Goal: Information Seeking & Learning: Check status

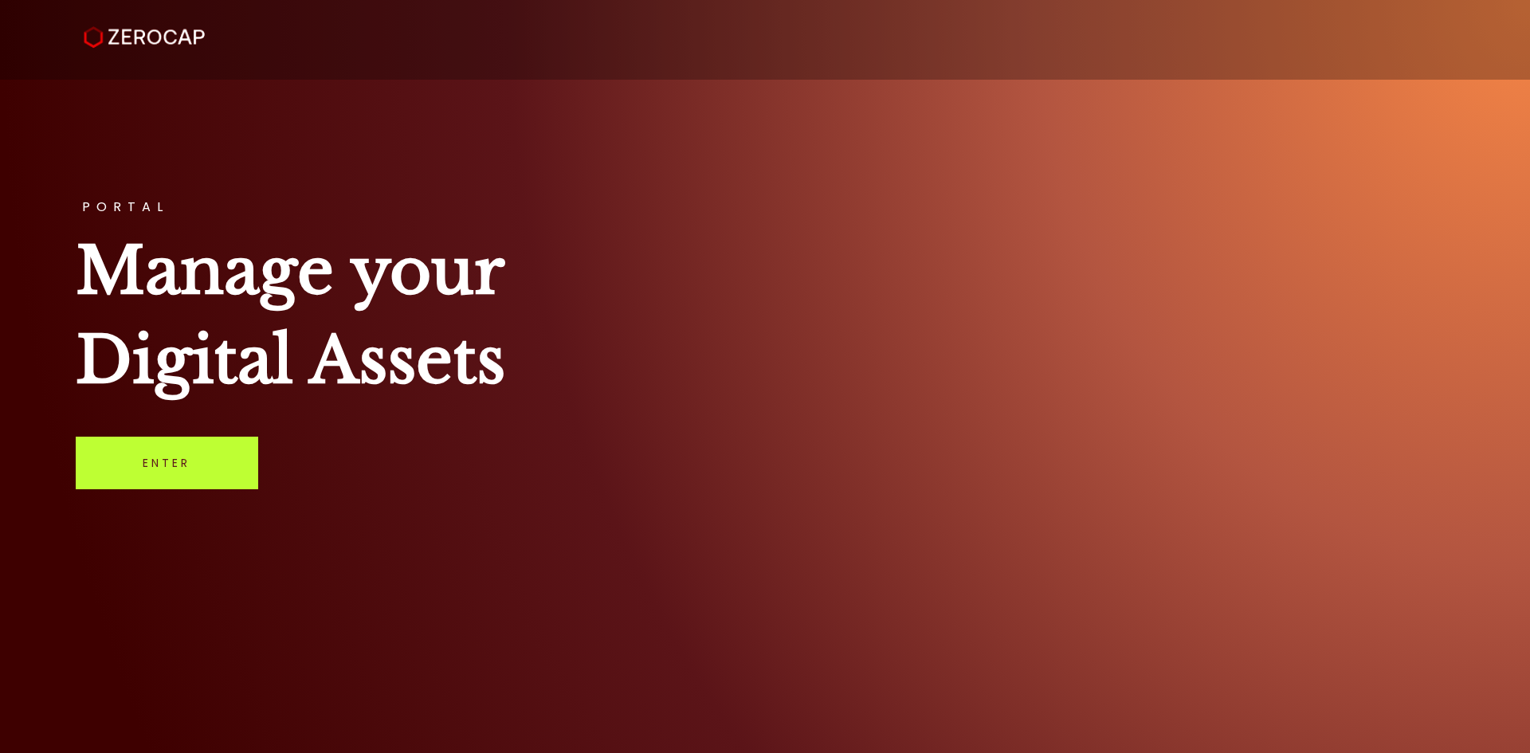
click at [167, 438] on link "Enter" at bounding box center [167, 463] width 182 height 53
click at [169, 457] on link "Enter" at bounding box center [167, 463] width 182 height 53
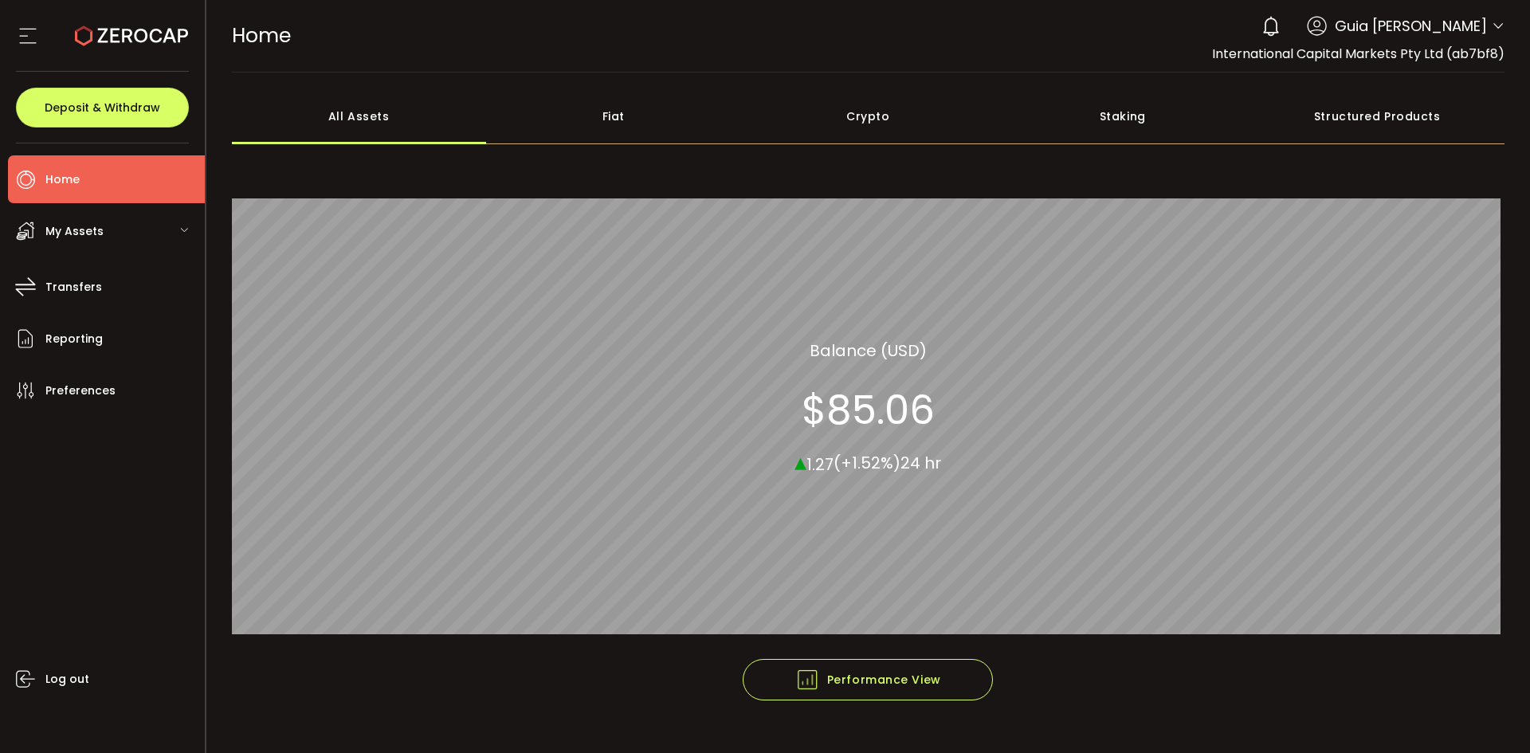
click at [1484, 29] on div "0 Guia Camille Valderama Account International Capital Markets Pty Ltd (ab7bf8)…" at bounding box center [1379, 26] width 251 height 35
click at [1493, 25] on icon at bounding box center [1498, 26] width 13 height 13
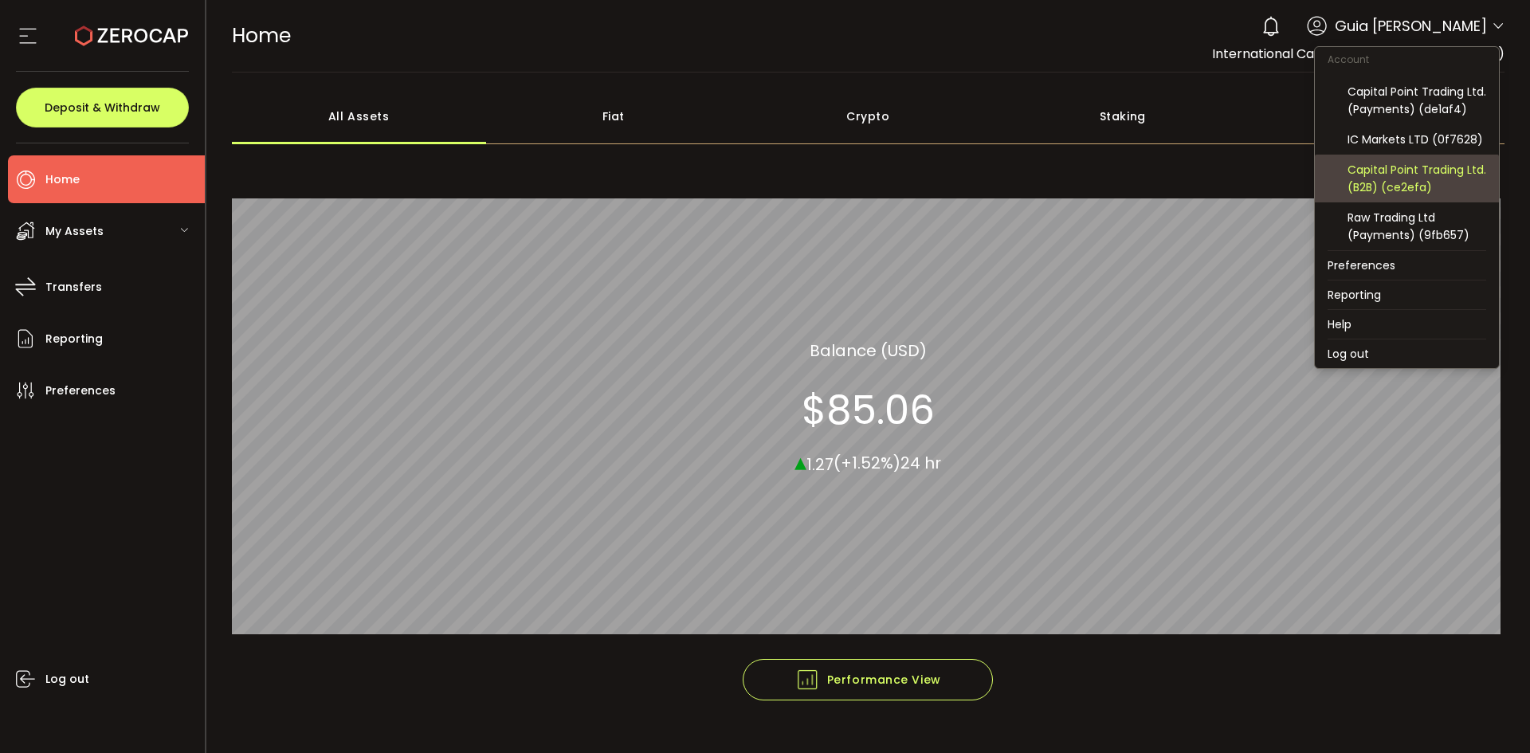
scroll to position [171, 0]
click at [1407, 173] on div "Capital Point Trading Ltd. (B2B) (ce2efa)" at bounding box center [1417, 178] width 139 height 35
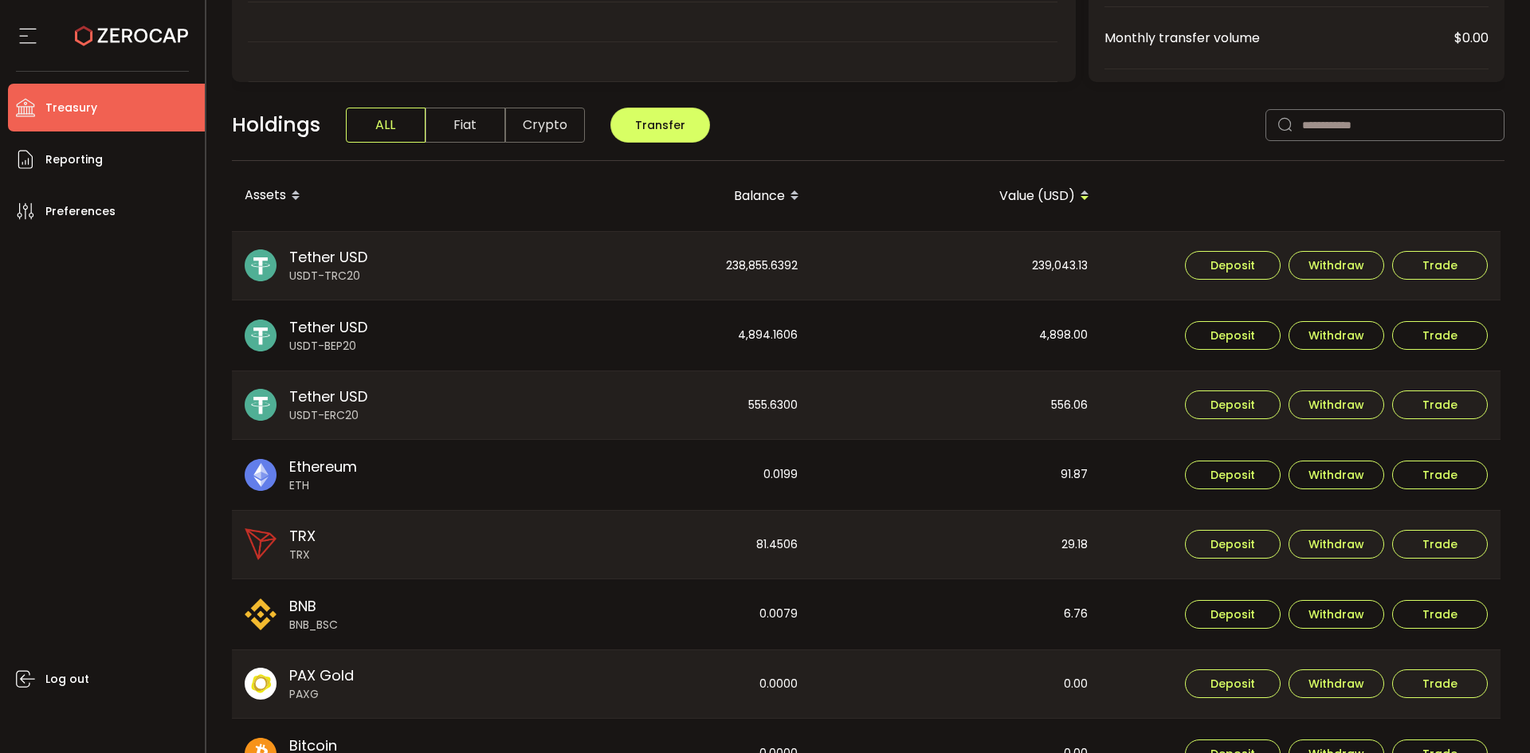
scroll to position [398, 0]
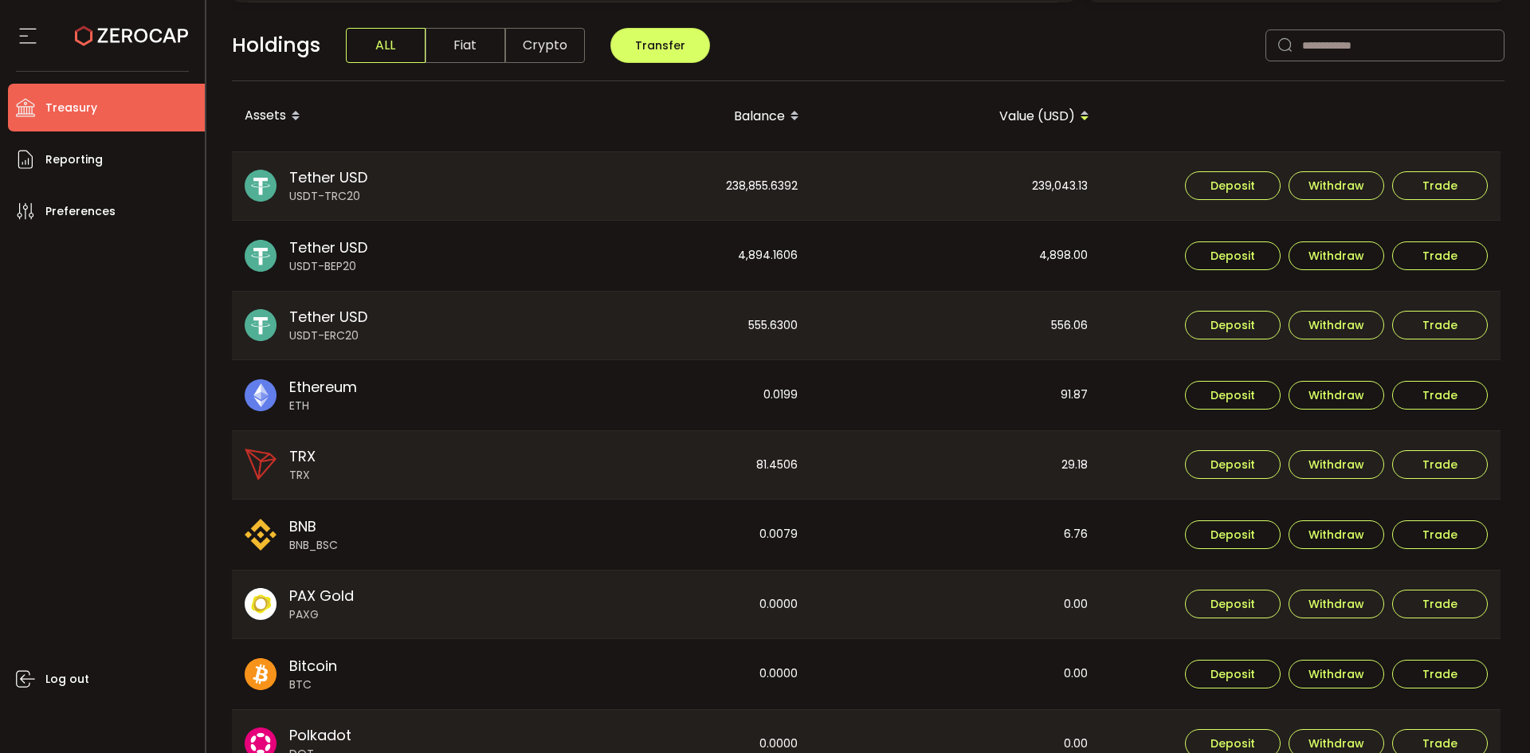
click at [1044, 171] on div "239,043.13" at bounding box center [956, 186] width 288 height 69
click at [1051, 179] on div "239,043.13" at bounding box center [956, 186] width 288 height 69
copy div "239,043.13"
click at [1051, 249] on div "4,898.00" at bounding box center [956, 256] width 288 height 70
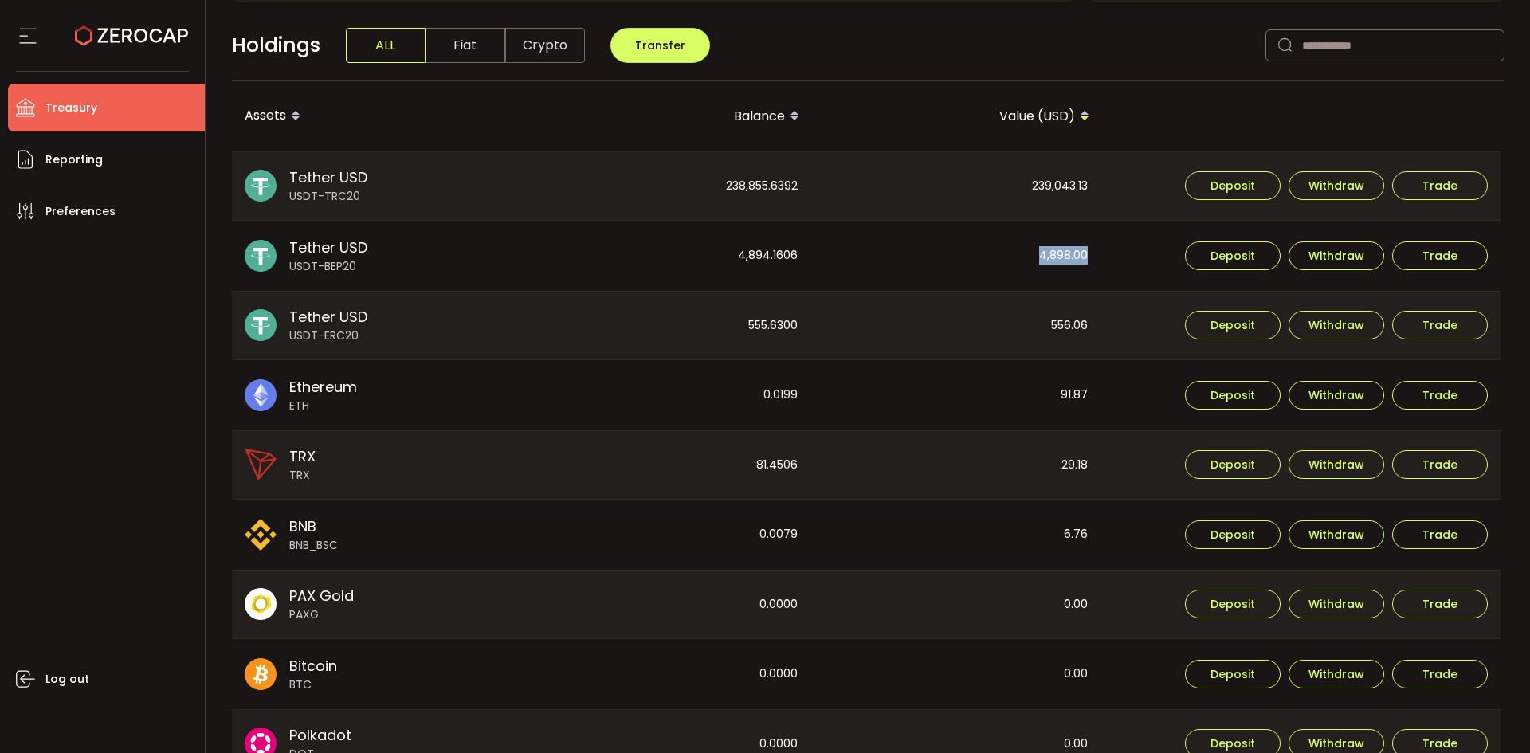
click at [1051, 249] on div "4,898.00" at bounding box center [956, 256] width 288 height 70
copy div "4,898.00"
click at [1061, 316] on div "556.06" at bounding box center [956, 326] width 288 height 69
copy div "556.06"
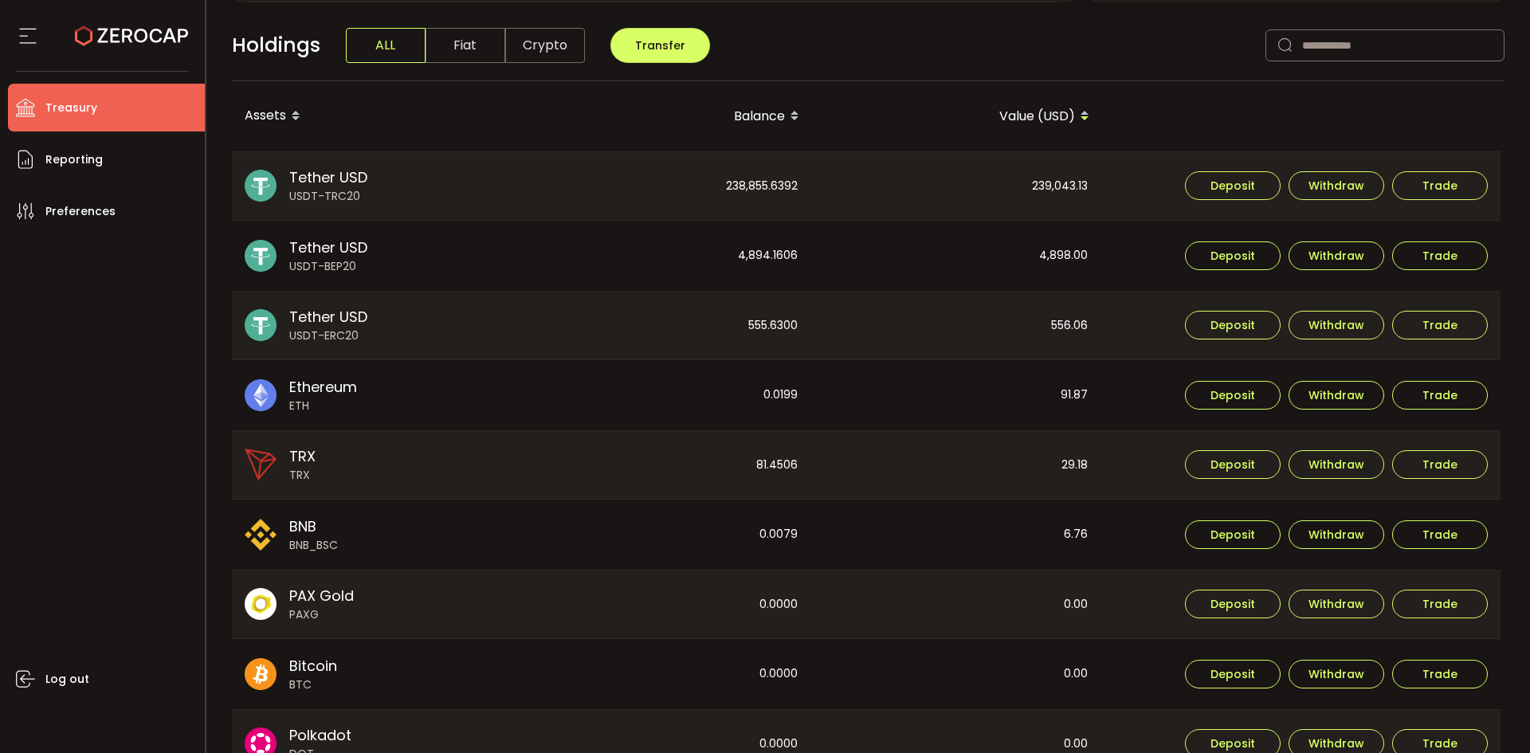
click at [756, 177] on div "238,855.6392" at bounding box center [666, 186] width 288 height 69
copy div "238,855.6392"
click at [785, 250] on div "4,894.1606" at bounding box center [666, 256] width 288 height 70
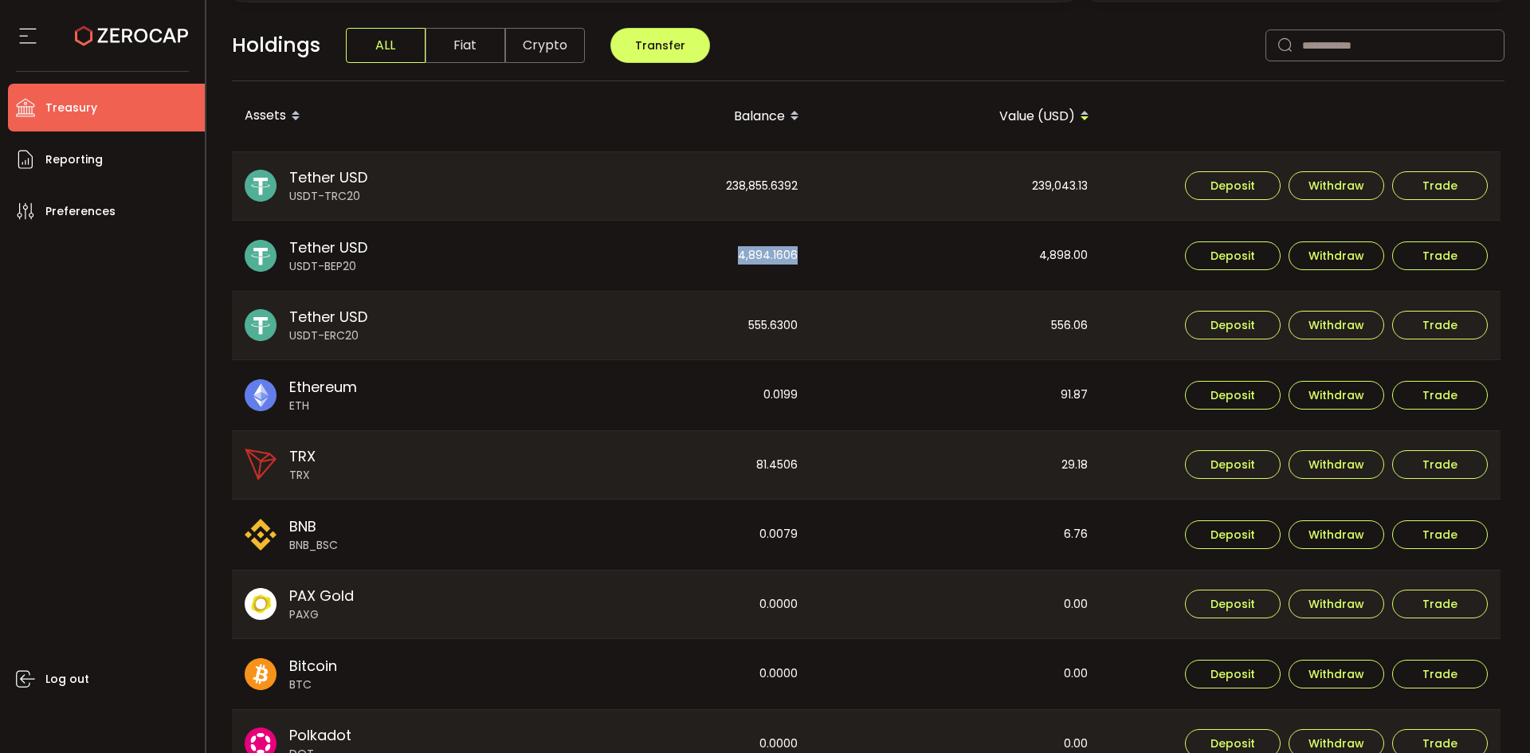
click at [786, 250] on div "4,894.1606" at bounding box center [666, 256] width 288 height 70
copy div "4,894.1606"
click at [795, 328] on div "555.6300" at bounding box center [666, 326] width 288 height 69
click at [783, 320] on div "555.6300" at bounding box center [666, 326] width 288 height 69
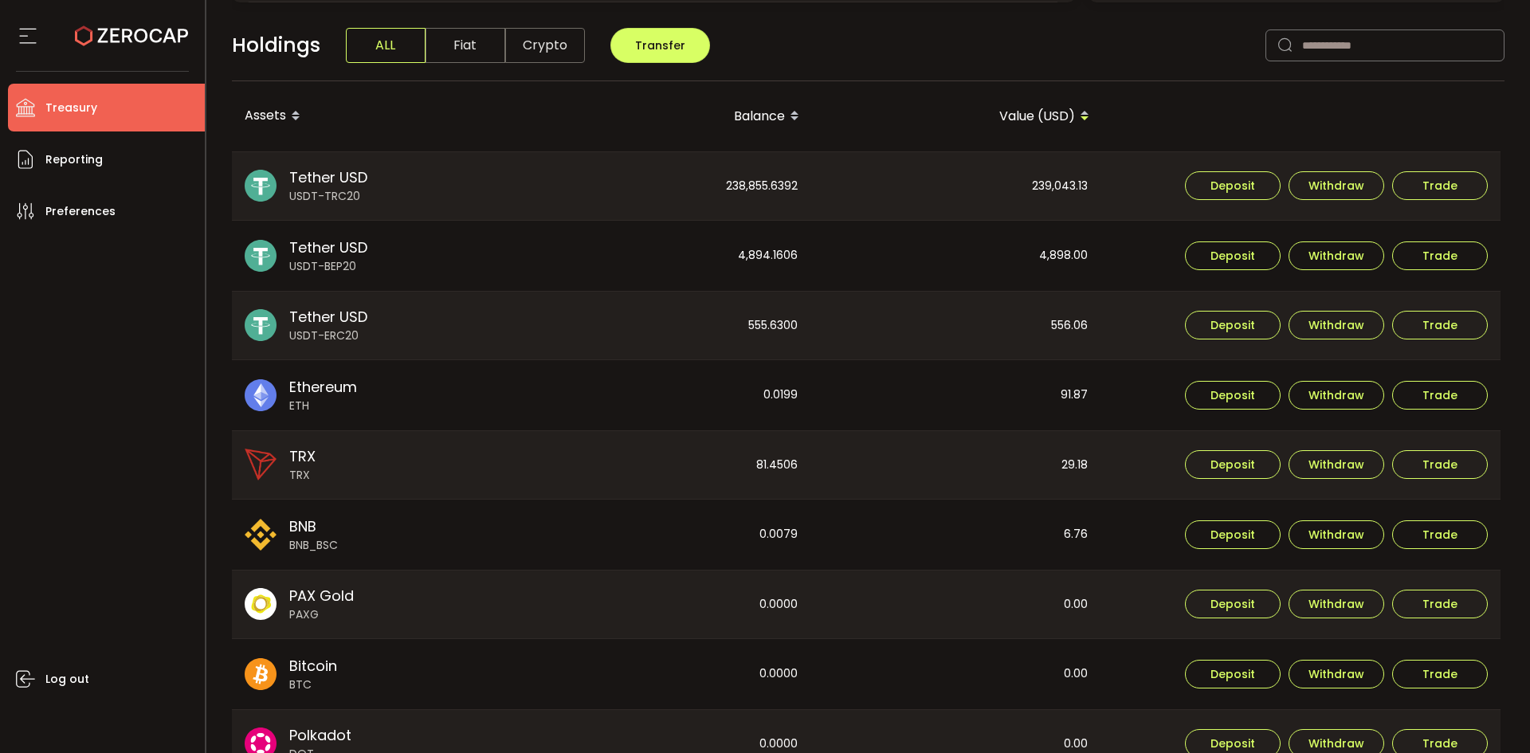
click at [786, 324] on div "555.6300" at bounding box center [666, 326] width 288 height 69
copy div "555.6300"
drag, startPoint x: 1002, startPoint y: 190, endPoint x: 1028, endPoint y: 188, distance: 26.4
click at [1028, 188] on div "239,043.13" at bounding box center [956, 186] width 288 height 69
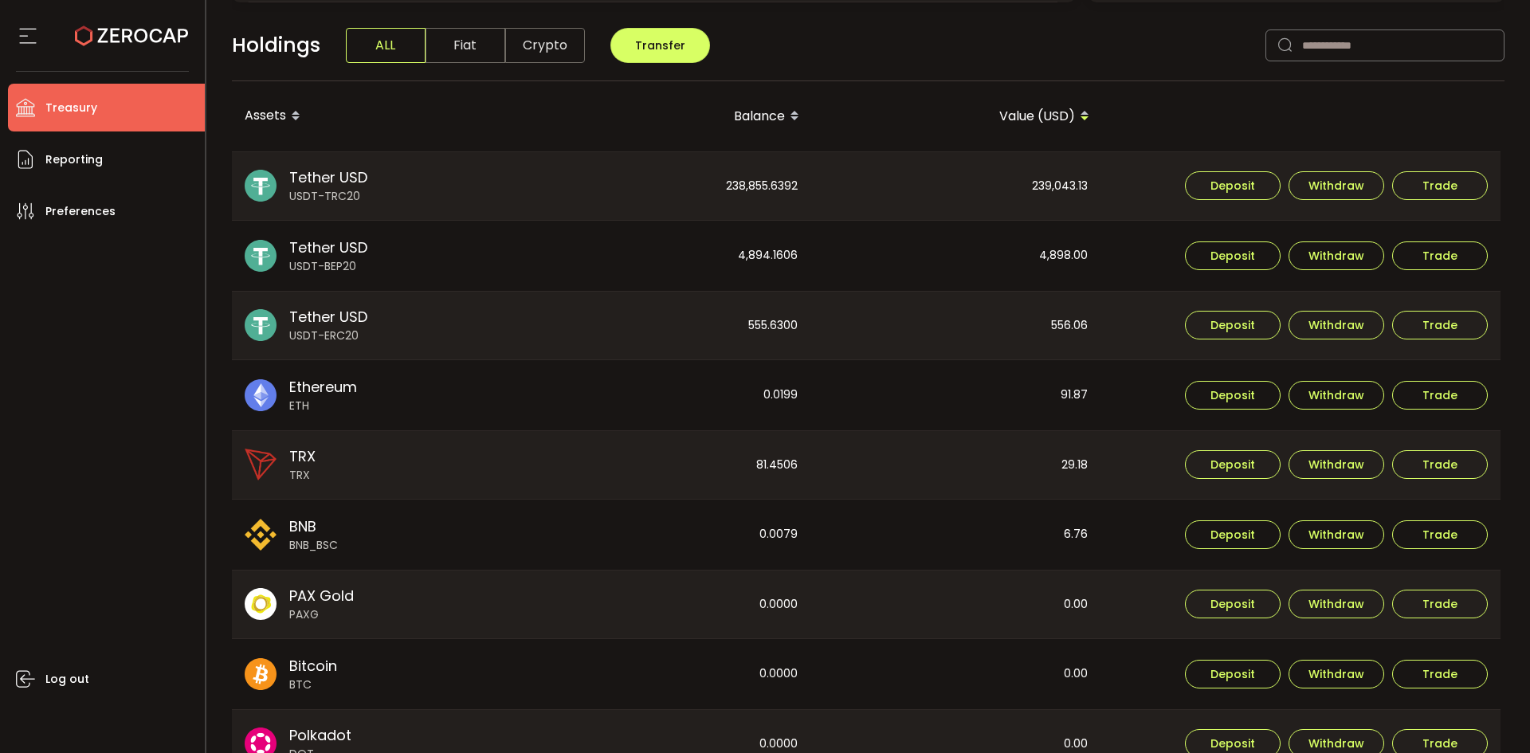
click at [1028, 188] on div "239,043.13" at bounding box center [956, 186] width 288 height 69
copy div "239,043.13"
click at [1050, 245] on div "4,898.00" at bounding box center [956, 256] width 288 height 70
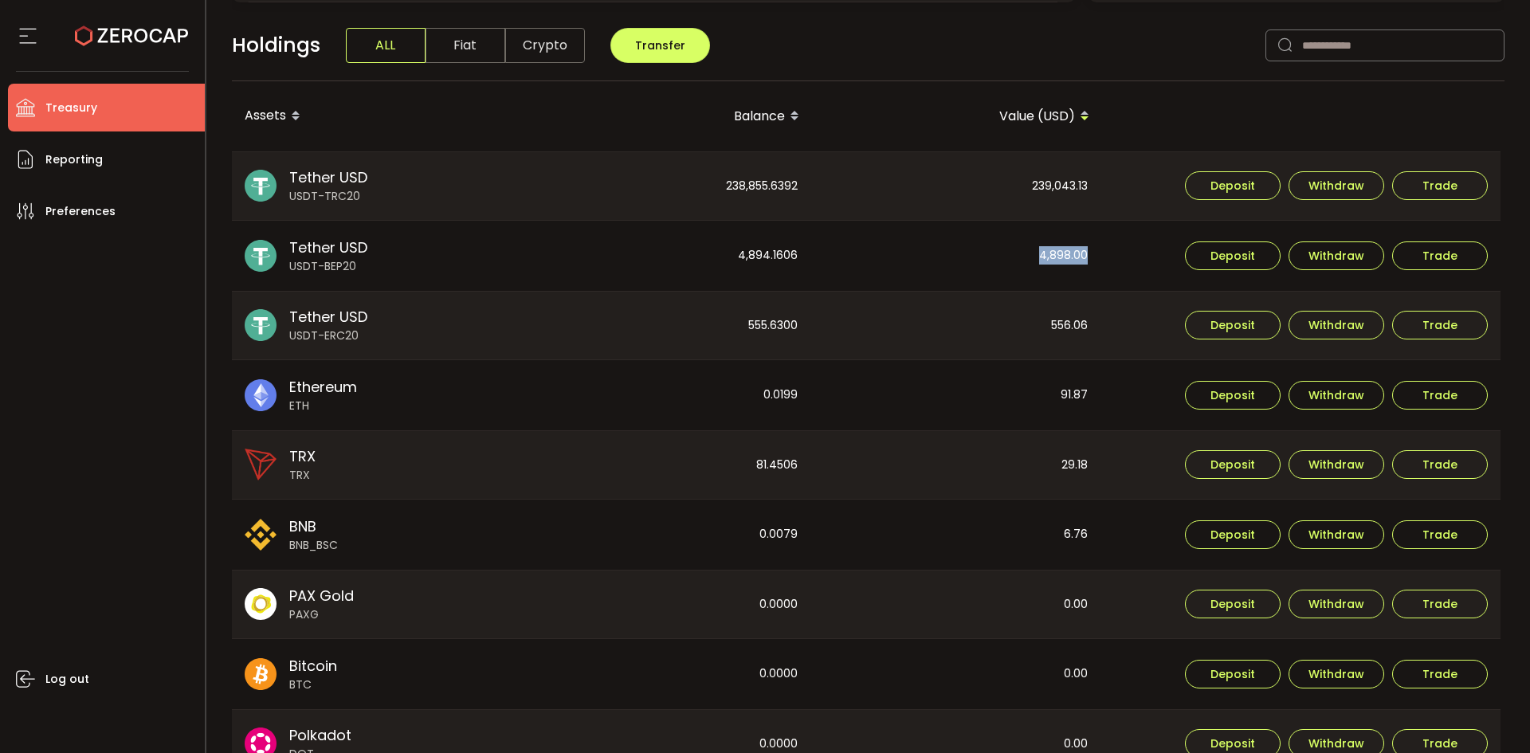
copy div "4,898.00"
click at [1065, 339] on div "556.06" at bounding box center [956, 326] width 288 height 69
click at [1064, 327] on div "556.06" at bounding box center [956, 326] width 288 height 69
copy div "556.06"
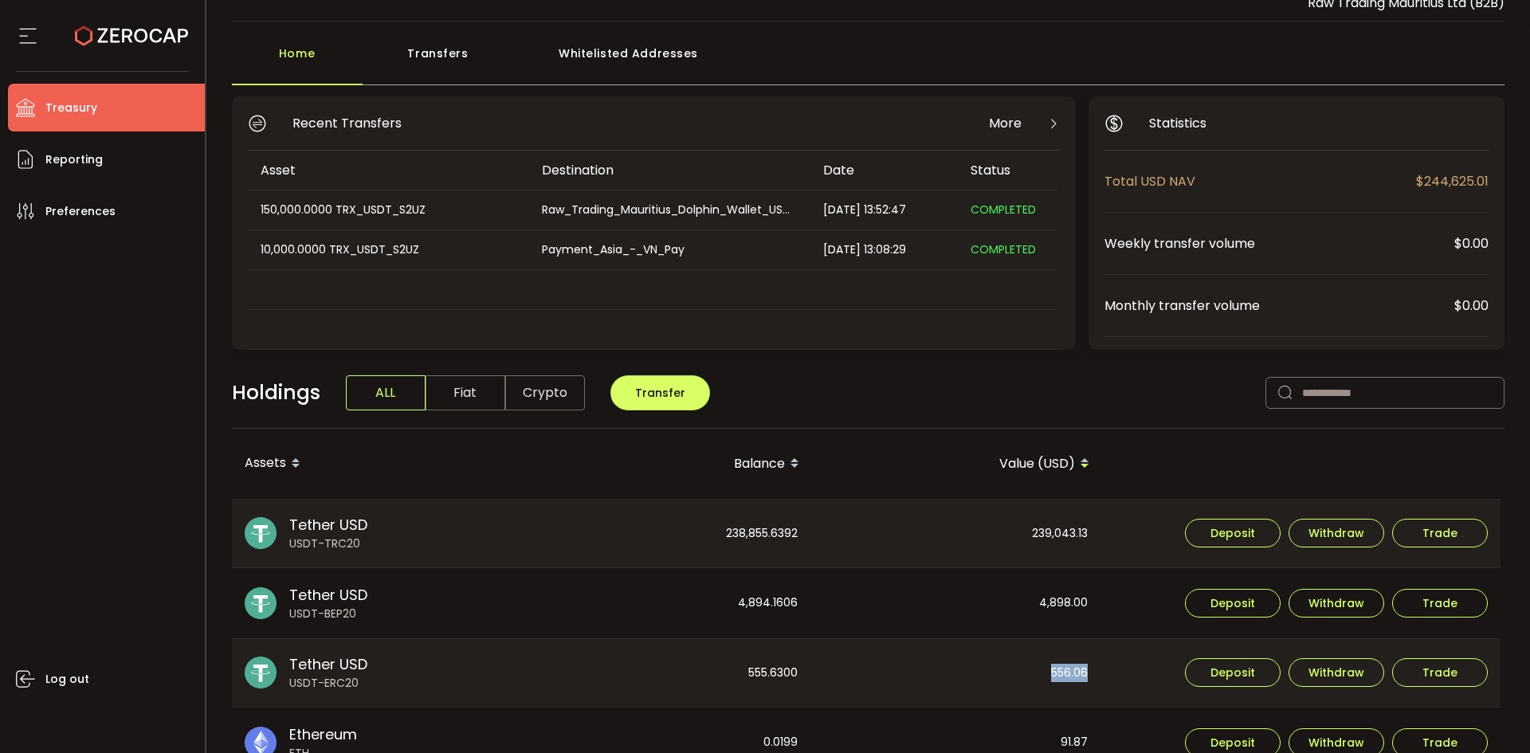
scroll to position [0, 0]
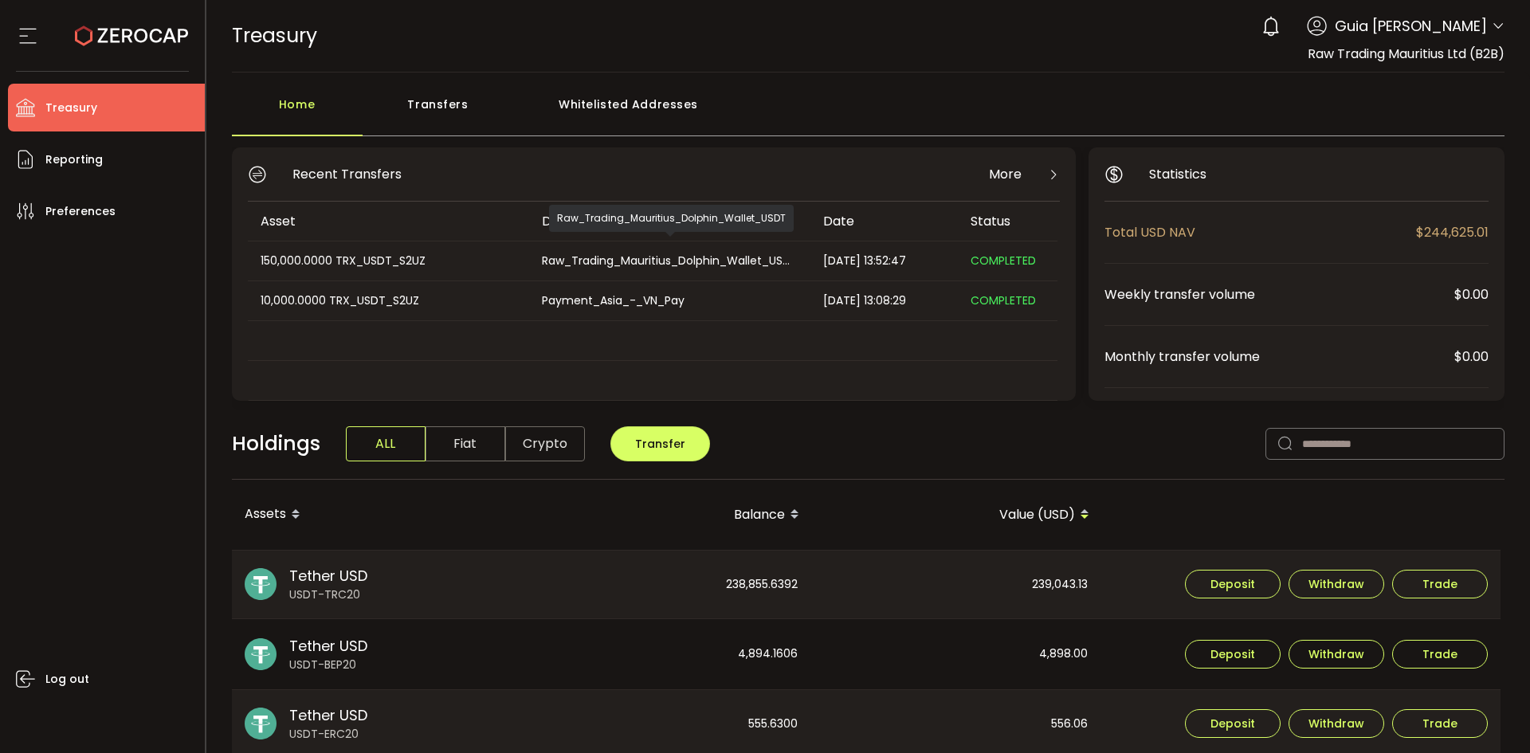
click at [755, 269] on div "Raw_Trading_Mauritius_Dolphin_Wallet_USDT" at bounding box center [669, 261] width 280 height 18
click at [778, 265] on div "Raw_Trading_Mauritius_Dolphin_Wallet_USDT" at bounding box center [669, 261] width 280 height 18
click at [992, 270] on td "COMPLETED" at bounding box center [1008, 261] width 100 height 40
click at [1004, 263] on span "COMPLETED" at bounding box center [1003, 261] width 65 height 16
click at [285, 257] on div "150,000.0000 TRX_USDT_S2UZ" at bounding box center [388, 261] width 280 height 18
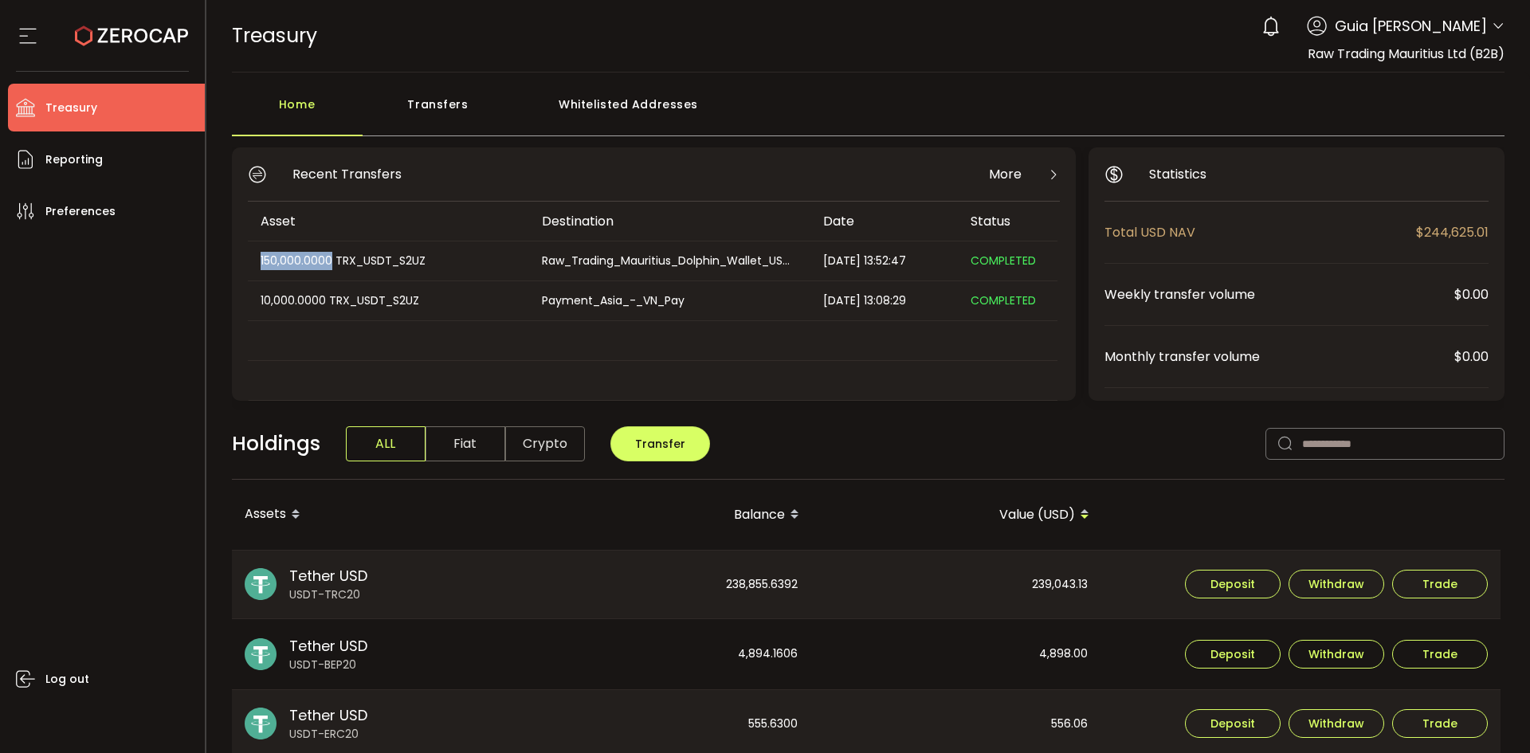
click at [286, 257] on div "150,000.0000 TRX_USDT_S2UZ" at bounding box center [388, 261] width 280 height 18
click at [982, 217] on div "Status" at bounding box center [1008, 221] width 100 height 18
click at [1029, 265] on span "COMPLETED" at bounding box center [1003, 261] width 65 height 16
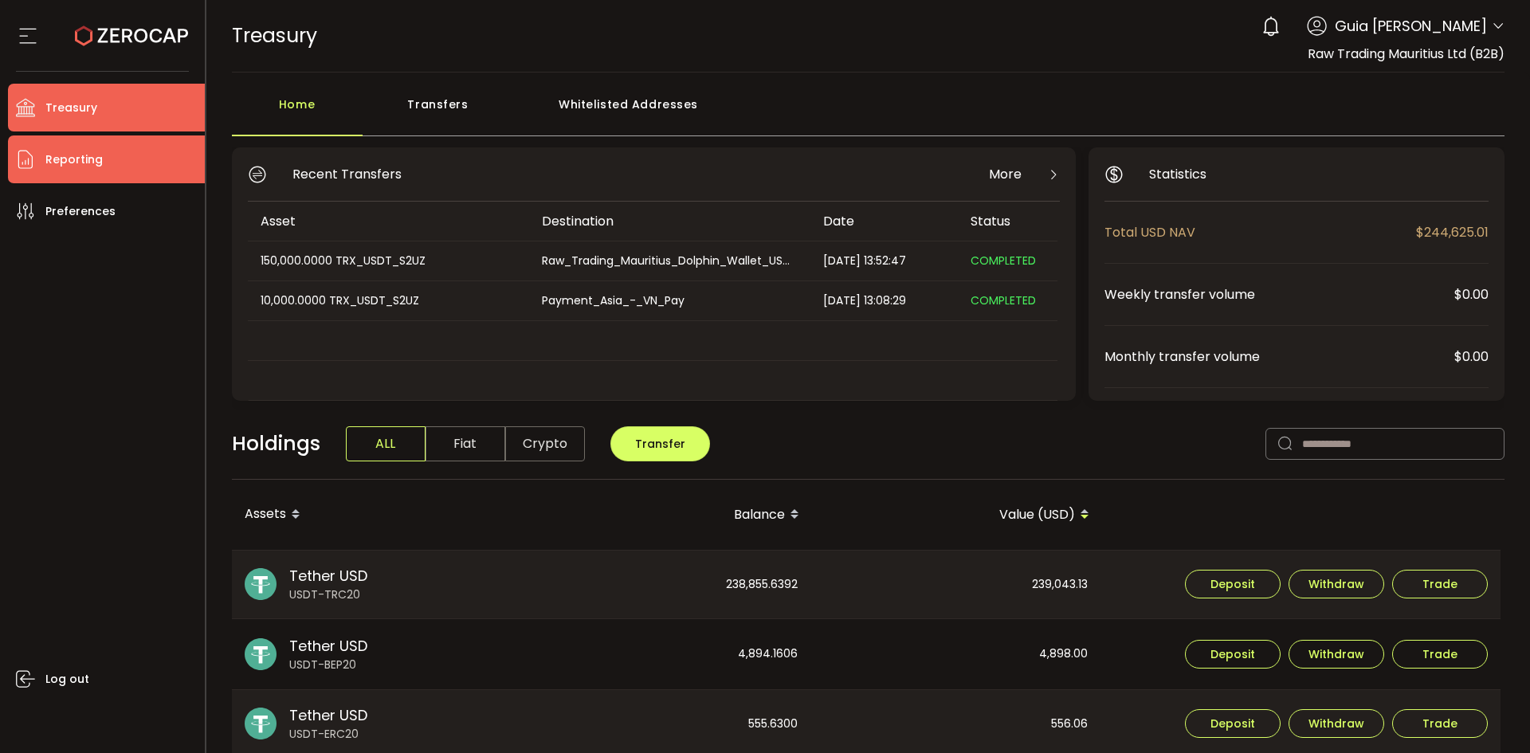
click at [73, 152] on span "Reporting" at bounding box center [73, 159] width 57 height 23
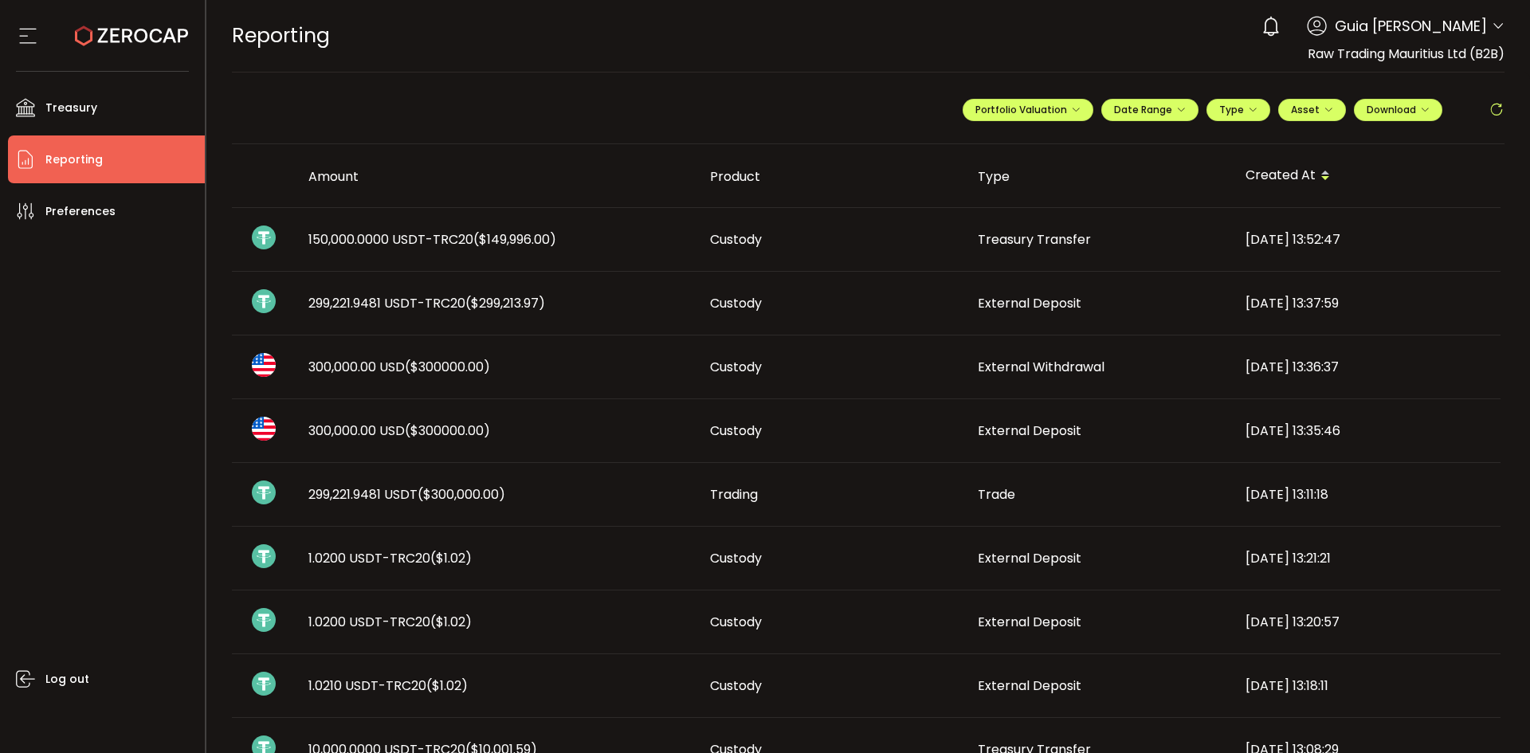
click at [1079, 242] on span "Treasury Transfer" at bounding box center [1034, 239] width 113 height 18
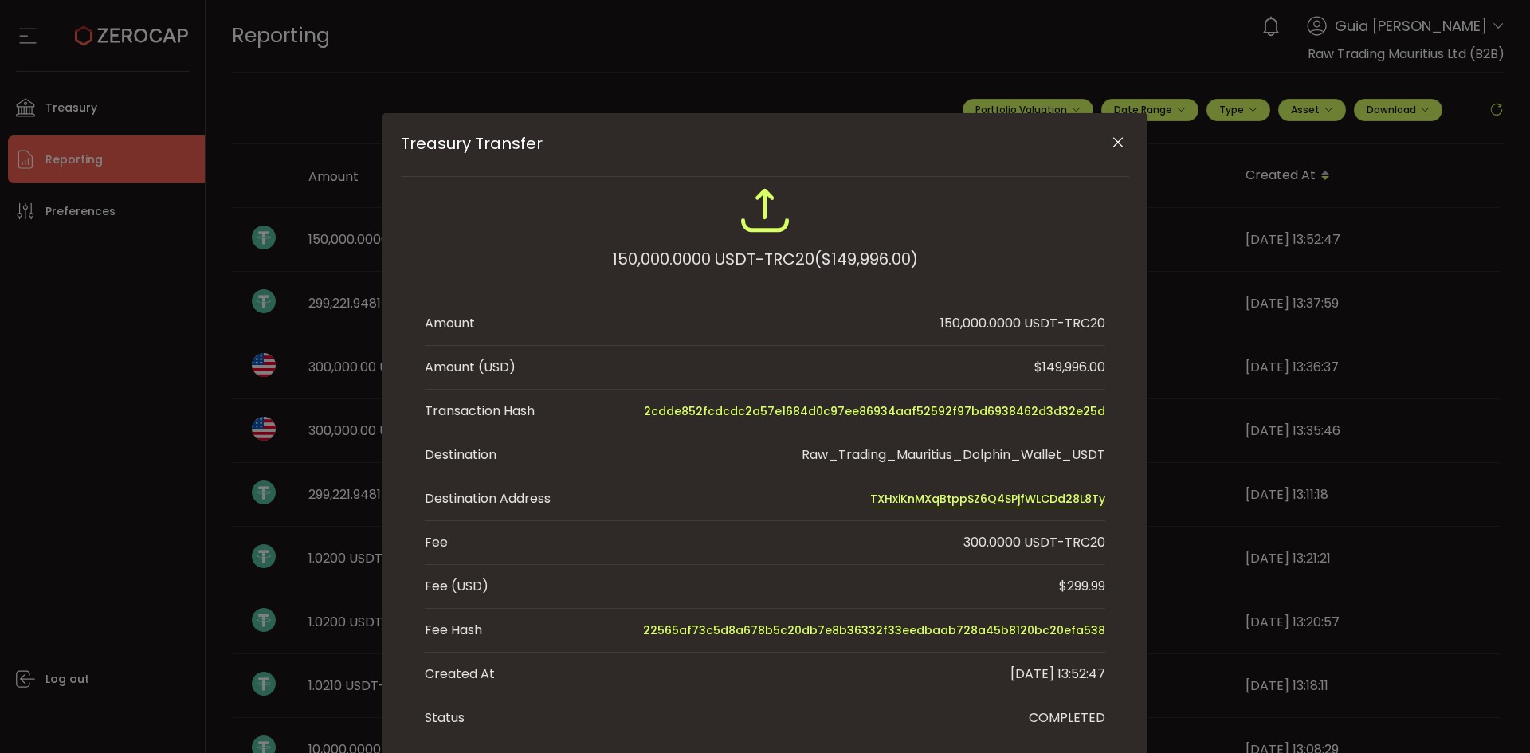
drag, startPoint x: 895, startPoint y: 496, endPoint x: 916, endPoint y: 497, distance: 20.7
click at [916, 497] on span "TXHxiKnMXqBtppSZ6Q4SPjfWLCDd28L8Ty" at bounding box center [987, 498] width 235 height 19
click at [151, 354] on div "Treasury Transfer 150,000.0000 USDT-TRC20 ($149,996.00) Amount 150,000.0000 USD…" at bounding box center [765, 376] width 1530 height 753
click at [1112, 150] on button "Close" at bounding box center [1118, 143] width 28 height 28
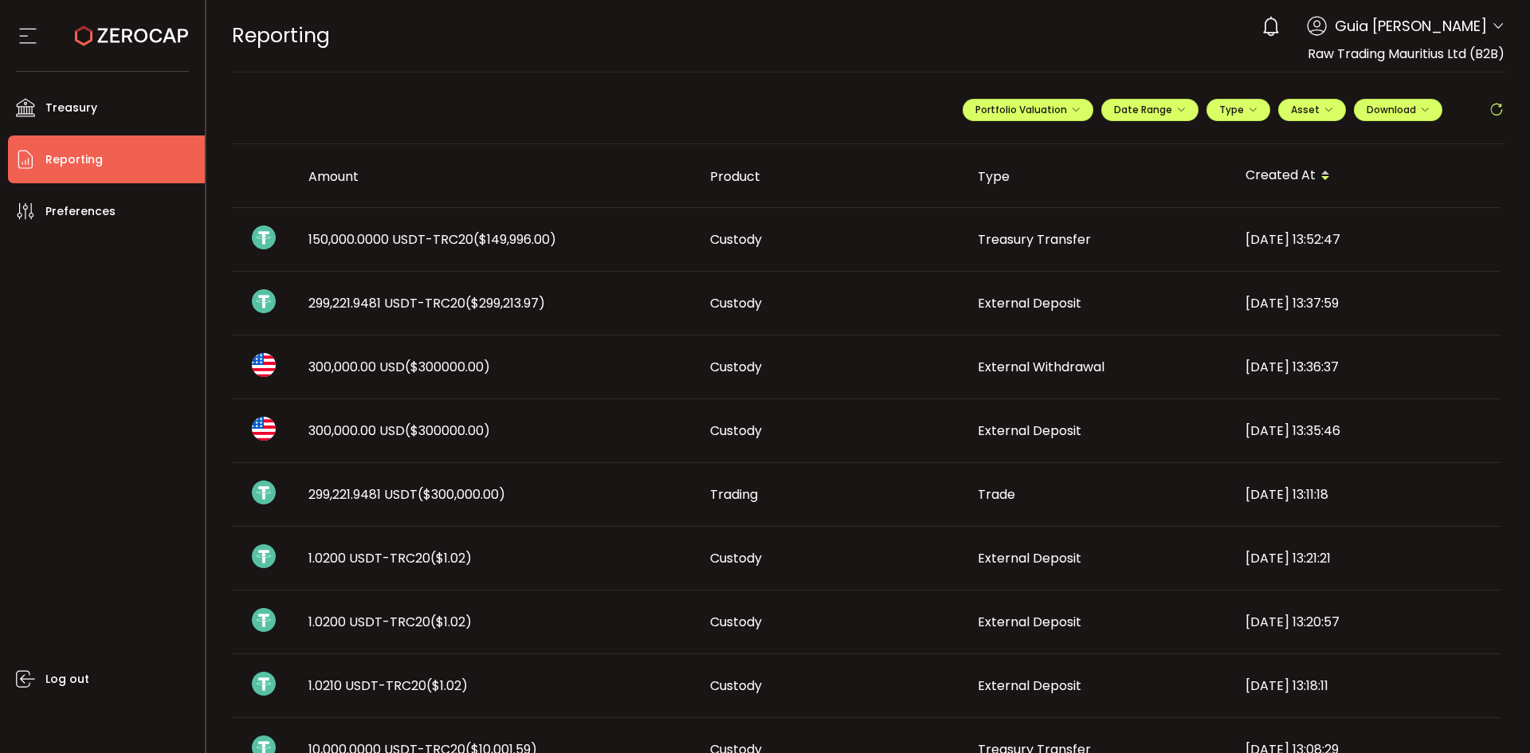
click at [147, 144] on li "Reporting" at bounding box center [106, 159] width 197 height 48
click at [1125, 103] on span "Date Range" at bounding box center [1150, 110] width 72 height 14
click at [1044, 142] on icon at bounding box center [1045, 143] width 20 height 16
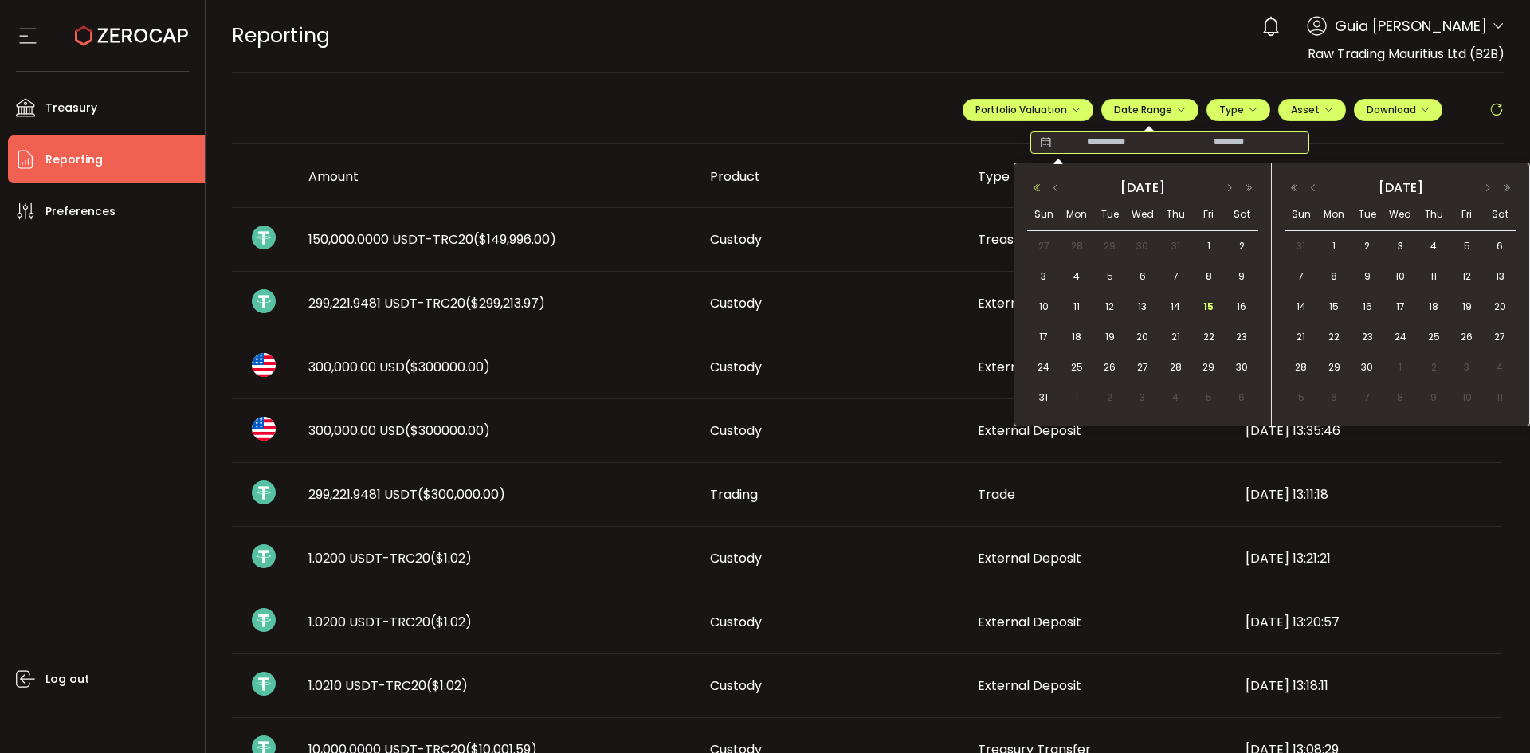
click at [1034, 190] on button "button" at bounding box center [1036, 187] width 19 height 11
drag, startPoint x: 1247, startPoint y: 186, endPoint x: 1187, endPoint y: 188, distance: 60.6
click at [1247, 185] on button "button" at bounding box center [1248, 187] width 19 height 11
click at [1054, 184] on button "button" at bounding box center [1055, 187] width 19 height 11
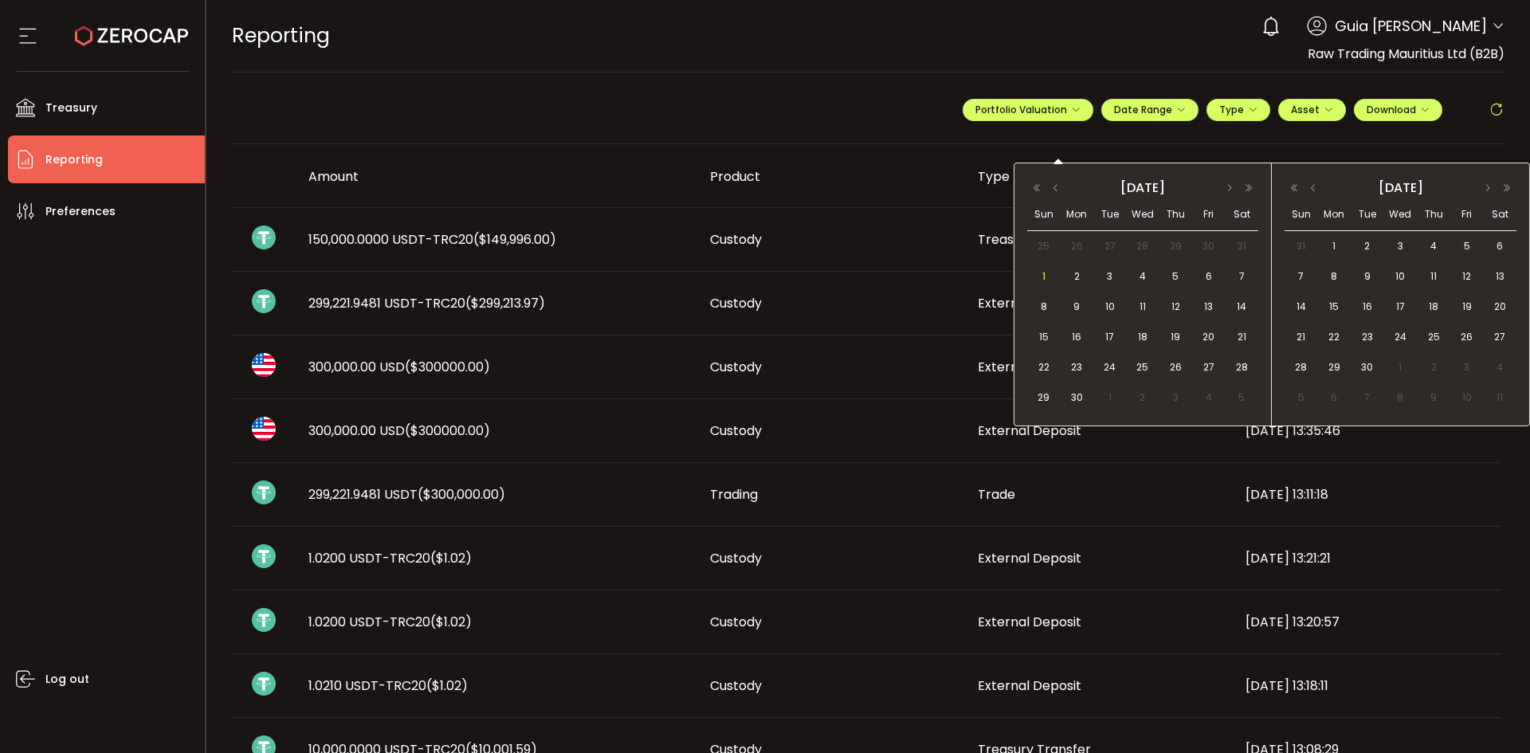
click at [1041, 273] on span "1" at bounding box center [1043, 276] width 19 height 19
click at [1488, 186] on button "button" at bounding box center [1487, 187] width 19 height 11
click at [1309, 182] on div "2025 October" at bounding box center [1401, 187] width 232 height 22
click at [1309, 183] on button "button" at bounding box center [1313, 187] width 19 height 11
click at [1311, 185] on button "button" at bounding box center [1313, 187] width 19 height 11
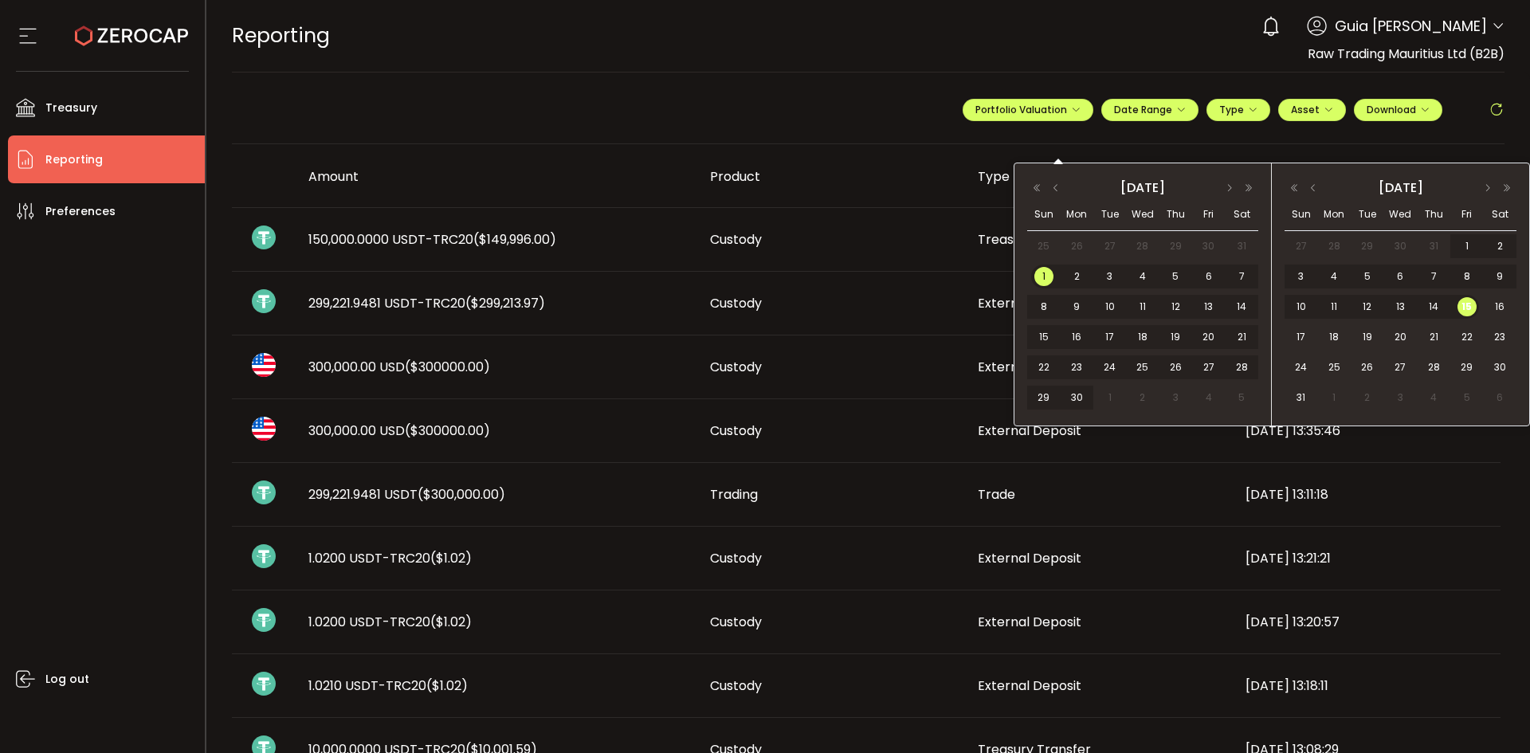
click at [1466, 300] on span "15" at bounding box center [1467, 306] width 19 height 19
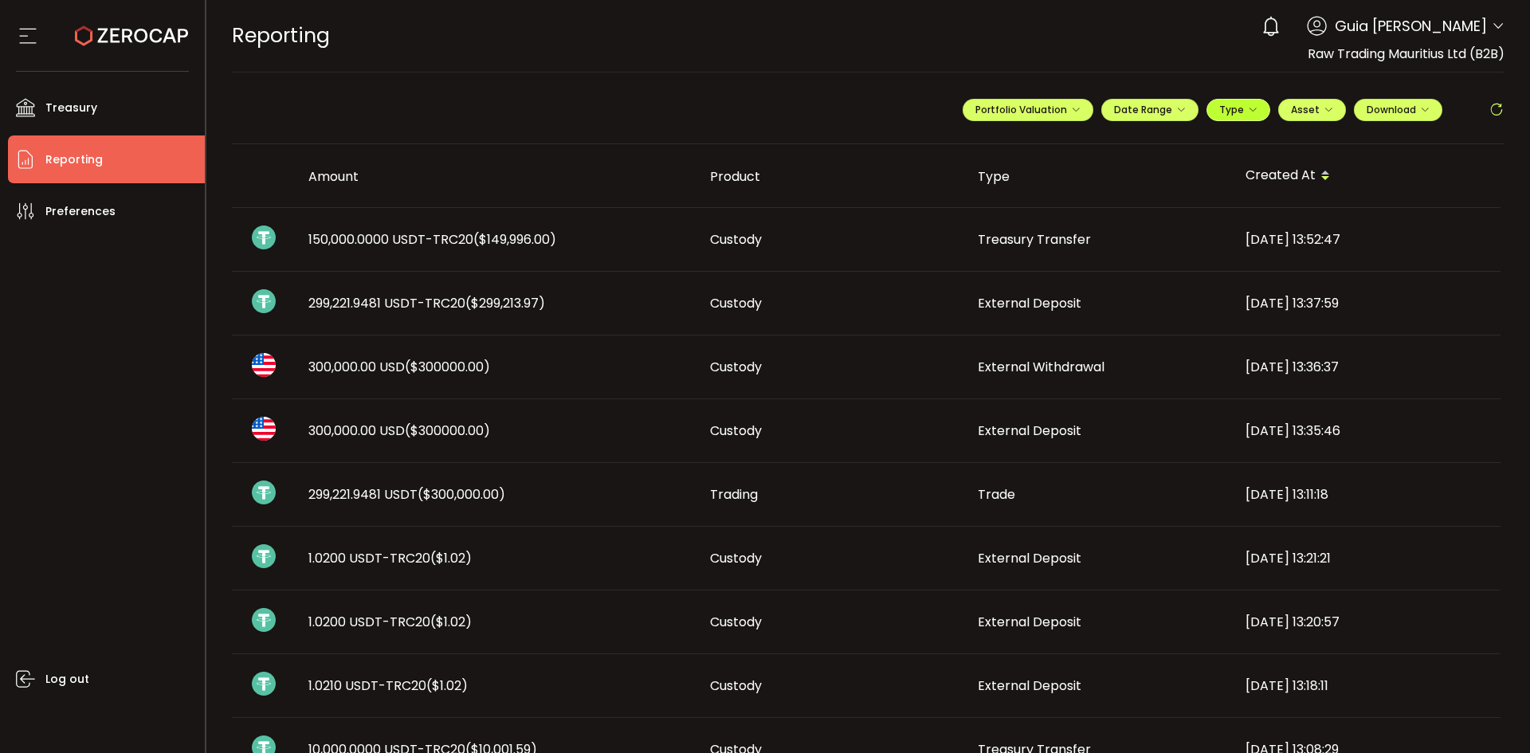
click at [1260, 108] on button "Type" at bounding box center [1239, 110] width 64 height 22
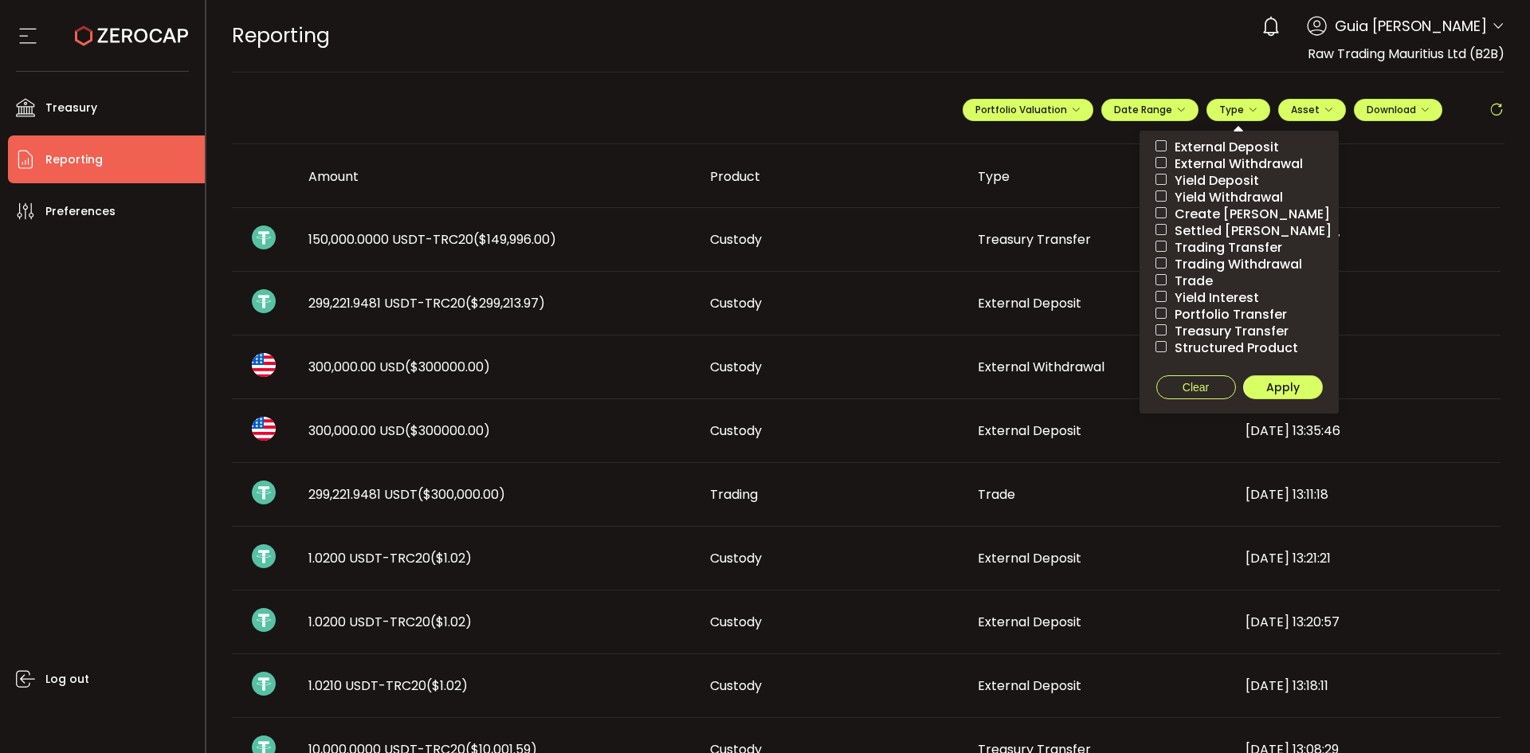
click at [1228, 329] on span "Treasury Transfer" at bounding box center [1228, 331] width 122 height 15
click at [1280, 385] on span "Apply" at bounding box center [1282, 387] width 33 height 16
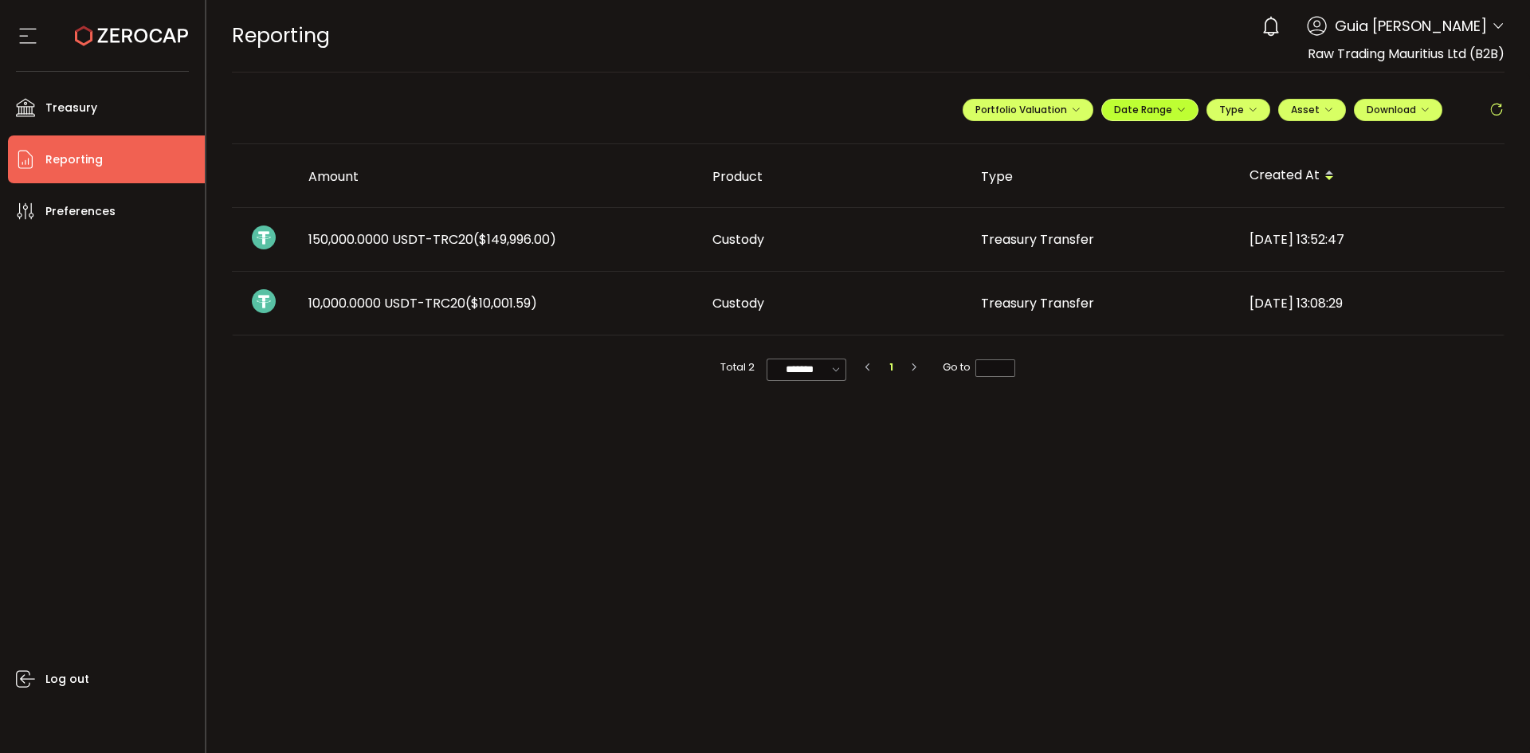
click at [1148, 113] on span "Date Range" at bounding box center [1150, 110] width 72 height 14
click at [1042, 135] on icon at bounding box center [1045, 143] width 20 height 16
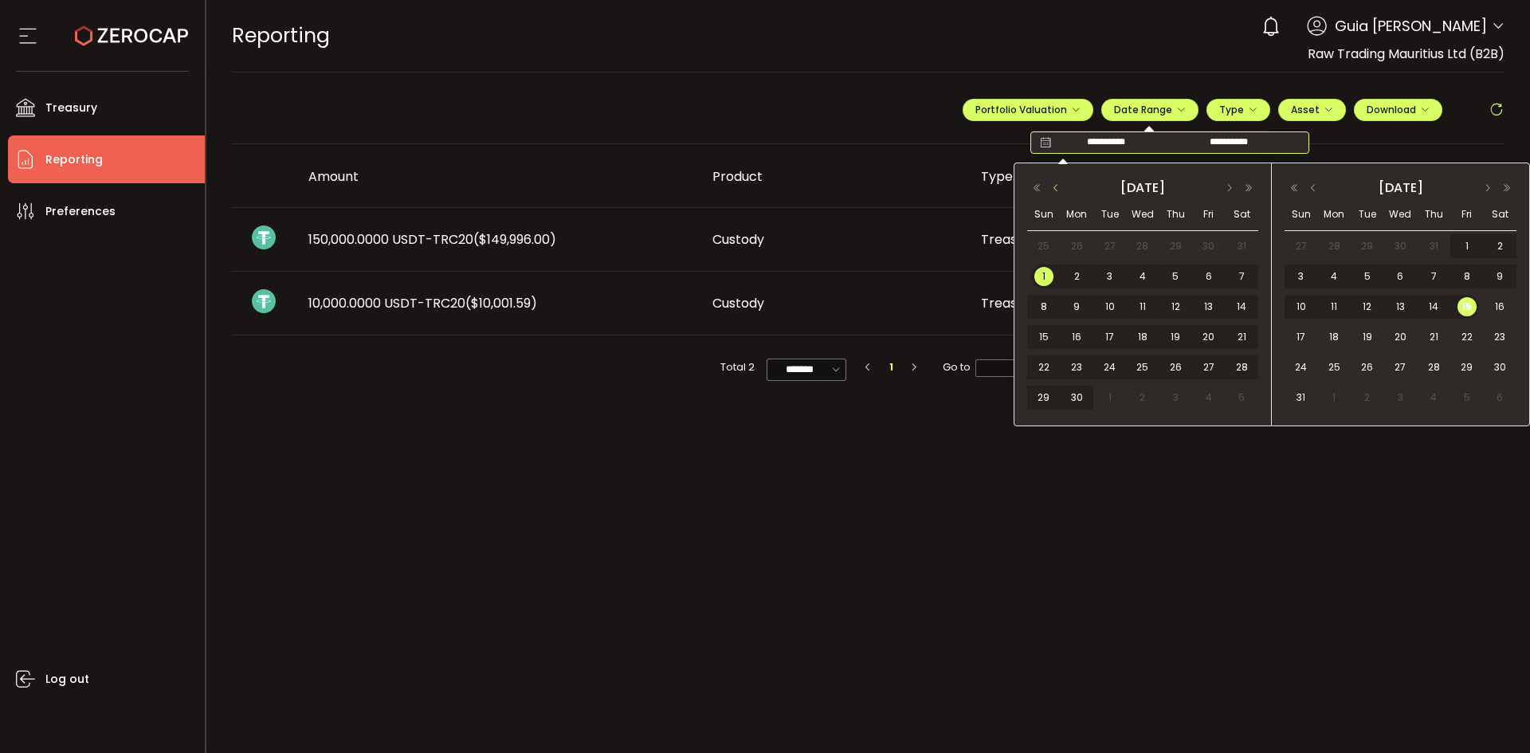
click at [1064, 190] on button "button" at bounding box center [1055, 187] width 19 height 11
click at [1175, 246] on span "1" at bounding box center [1175, 246] width 19 height 19
click at [1469, 304] on span "15" at bounding box center [1467, 306] width 19 height 19
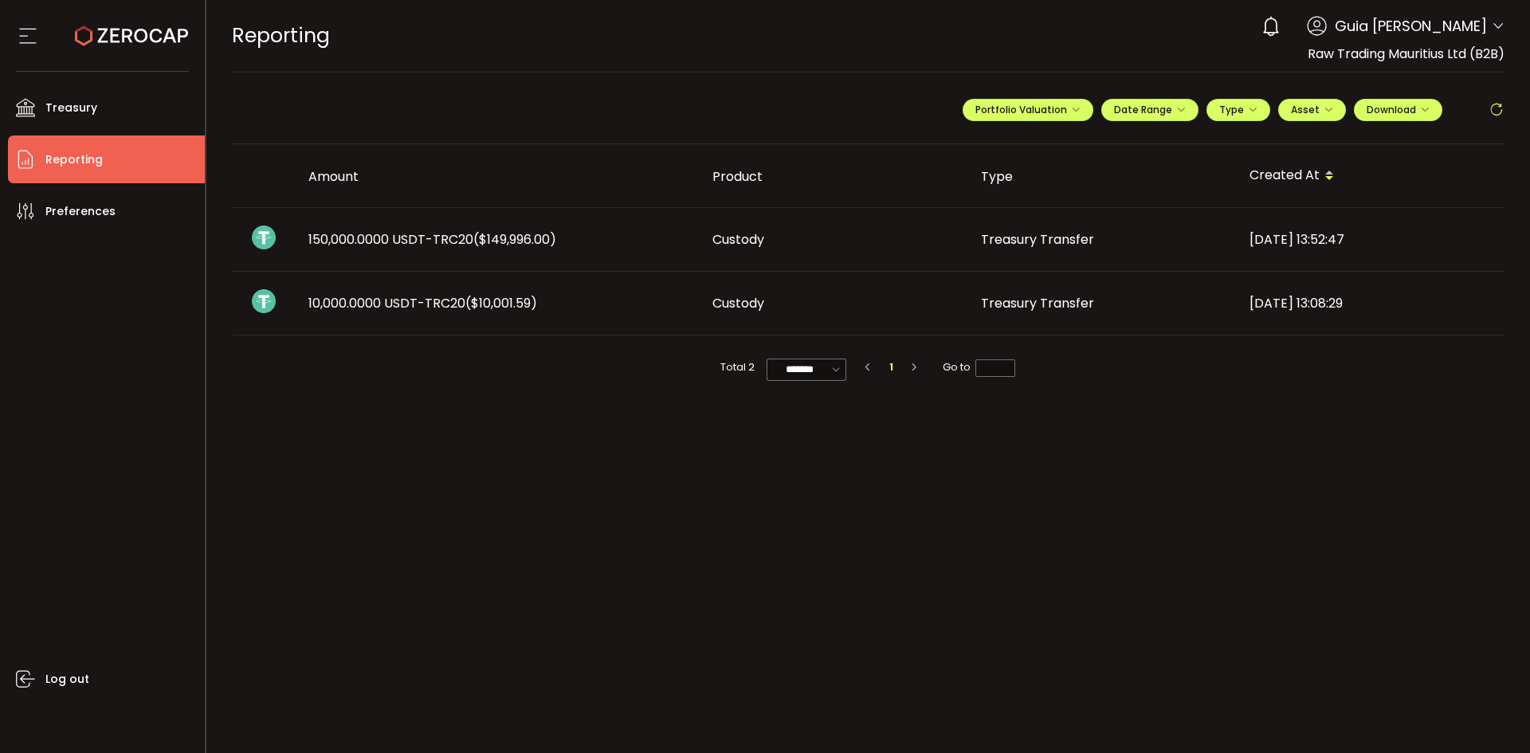
click at [422, 242] on span "150,000.0000 USDT-TRC20 ($149,996.00)" at bounding box center [432, 239] width 248 height 18
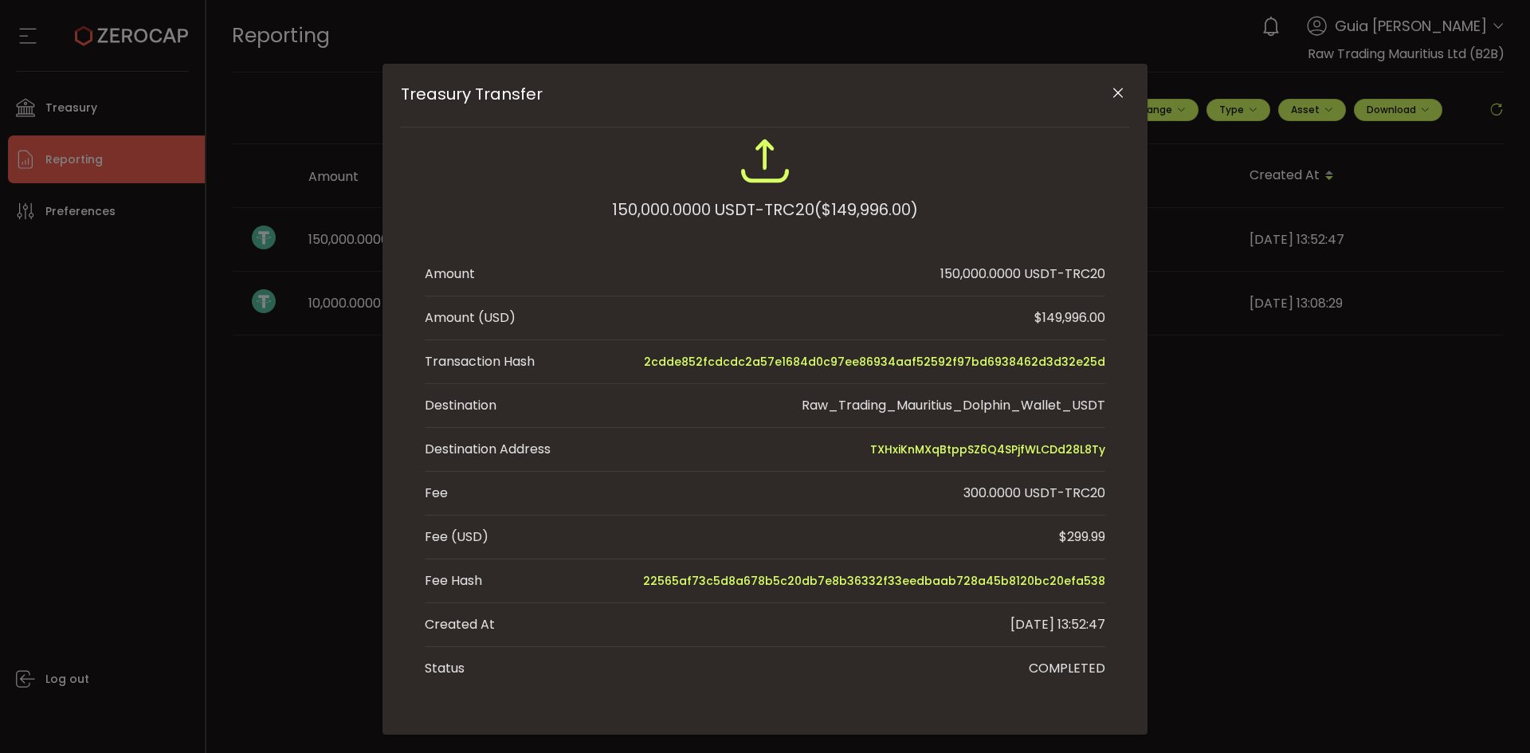
scroll to position [71, 0]
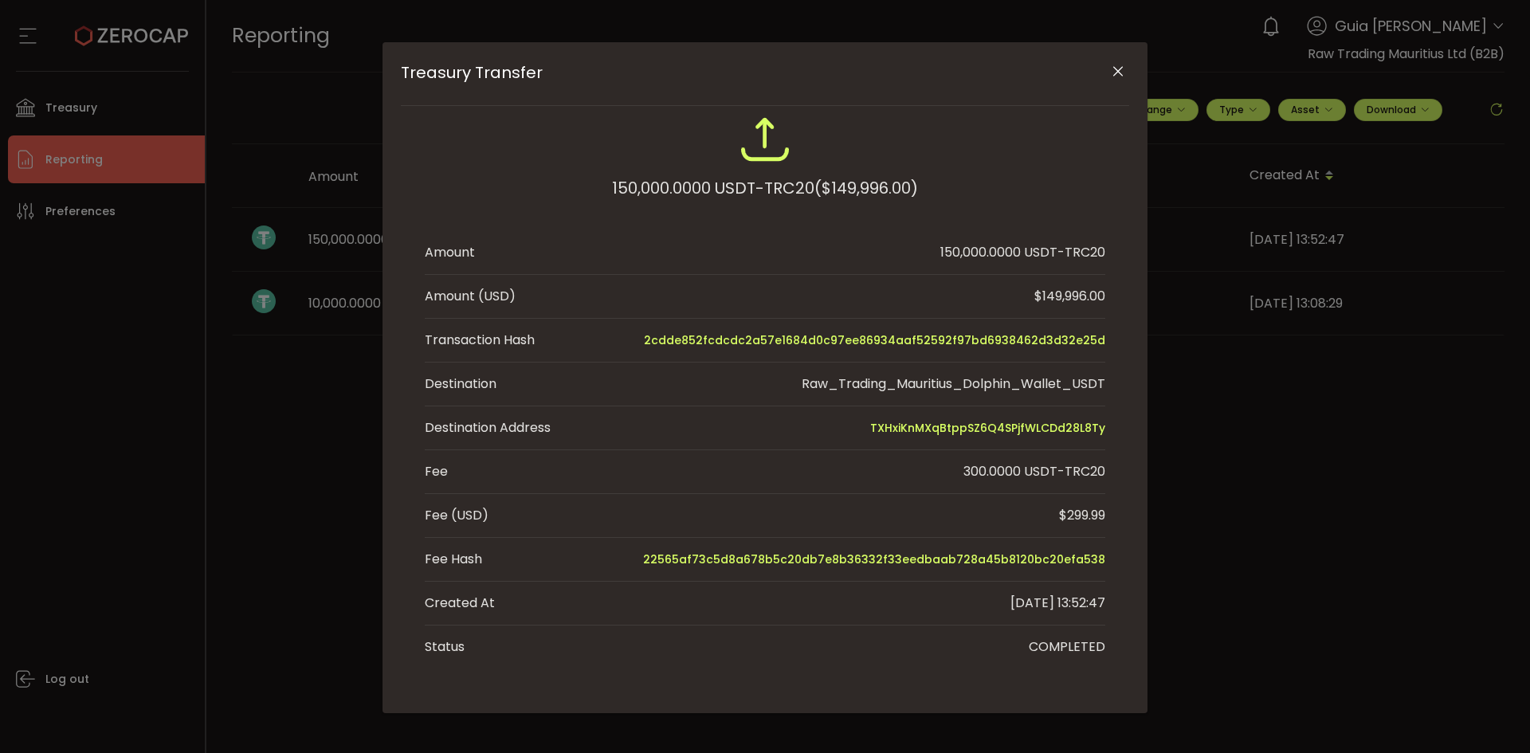
click at [1287, 499] on div "Treasury Transfer 150,000.0000 USDT-TRC20 ($149,996.00) Amount 150,000.0000 USD…" at bounding box center [765, 376] width 1530 height 753
click at [36, 622] on div "Treasury Transfer 150,000.0000 USDT-TRC20 ($149,996.00) Amount 150,000.0000 USD…" at bounding box center [765, 376] width 1530 height 753
click at [130, 575] on div "Treasury Transfer 150,000.0000 USDT-TRC20 ($149,996.00) Amount 150,000.0000 USD…" at bounding box center [765, 376] width 1530 height 753
click at [192, 543] on div "Treasury Transfer 150,000.0000 USDT-TRC20 ($149,996.00) Amount 150,000.0000 USD…" at bounding box center [765, 376] width 1530 height 753
drag, startPoint x: 182, startPoint y: 392, endPoint x: 193, endPoint y: 394, distance: 10.5
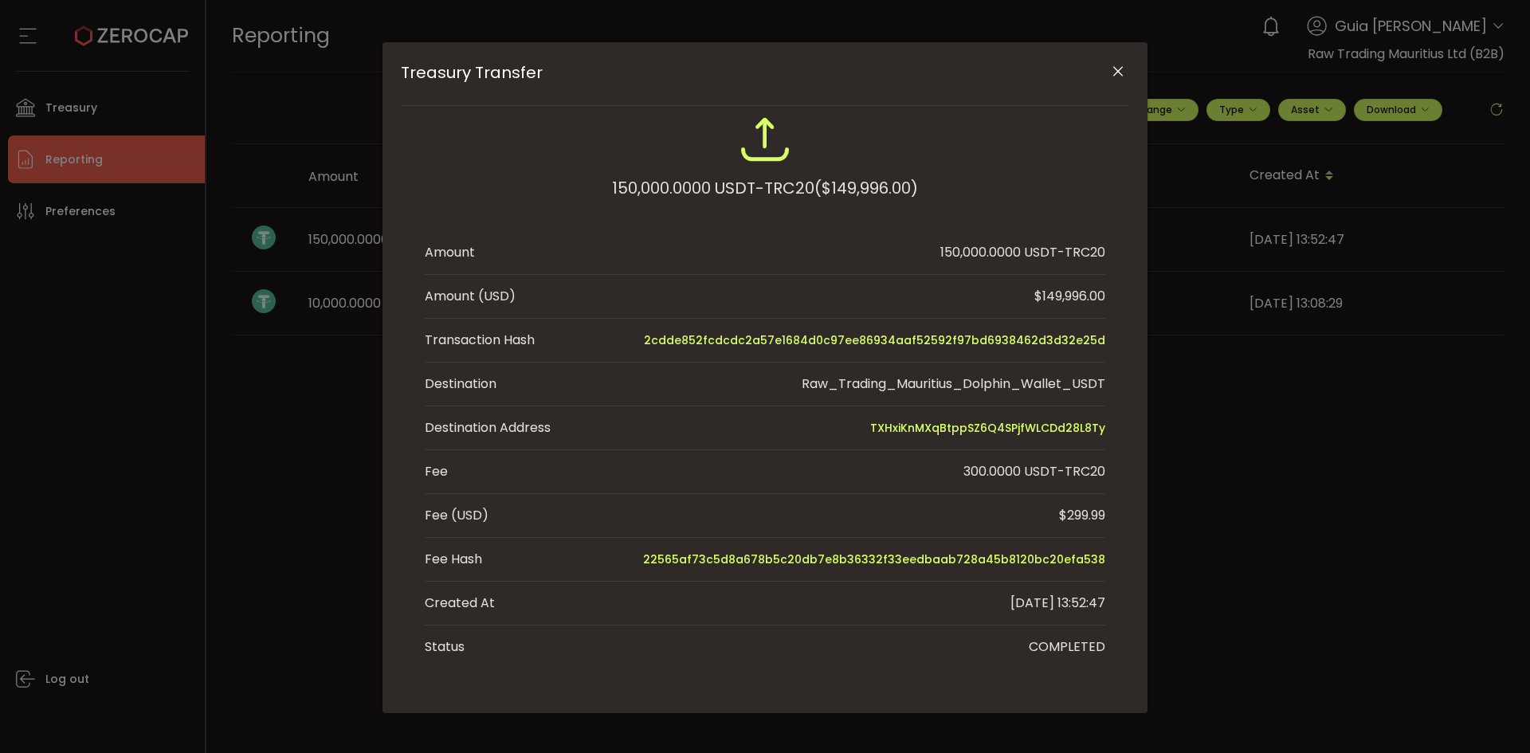
click at [179, 391] on div "Treasury Transfer 150,000.0000 USDT-TRC20 ($149,996.00) Amount 150,000.0000 USD…" at bounding box center [765, 376] width 1530 height 753
drag, startPoint x: 266, startPoint y: 408, endPoint x: 262, endPoint y: 422, distance: 14.9
click at [257, 424] on div "Treasury Transfer 150,000.0000 USDT-TRC20 ($149,996.00) Amount 150,000.0000 USD…" at bounding box center [765, 376] width 1530 height 753
click at [1116, 75] on icon "Close" at bounding box center [1118, 72] width 16 height 16
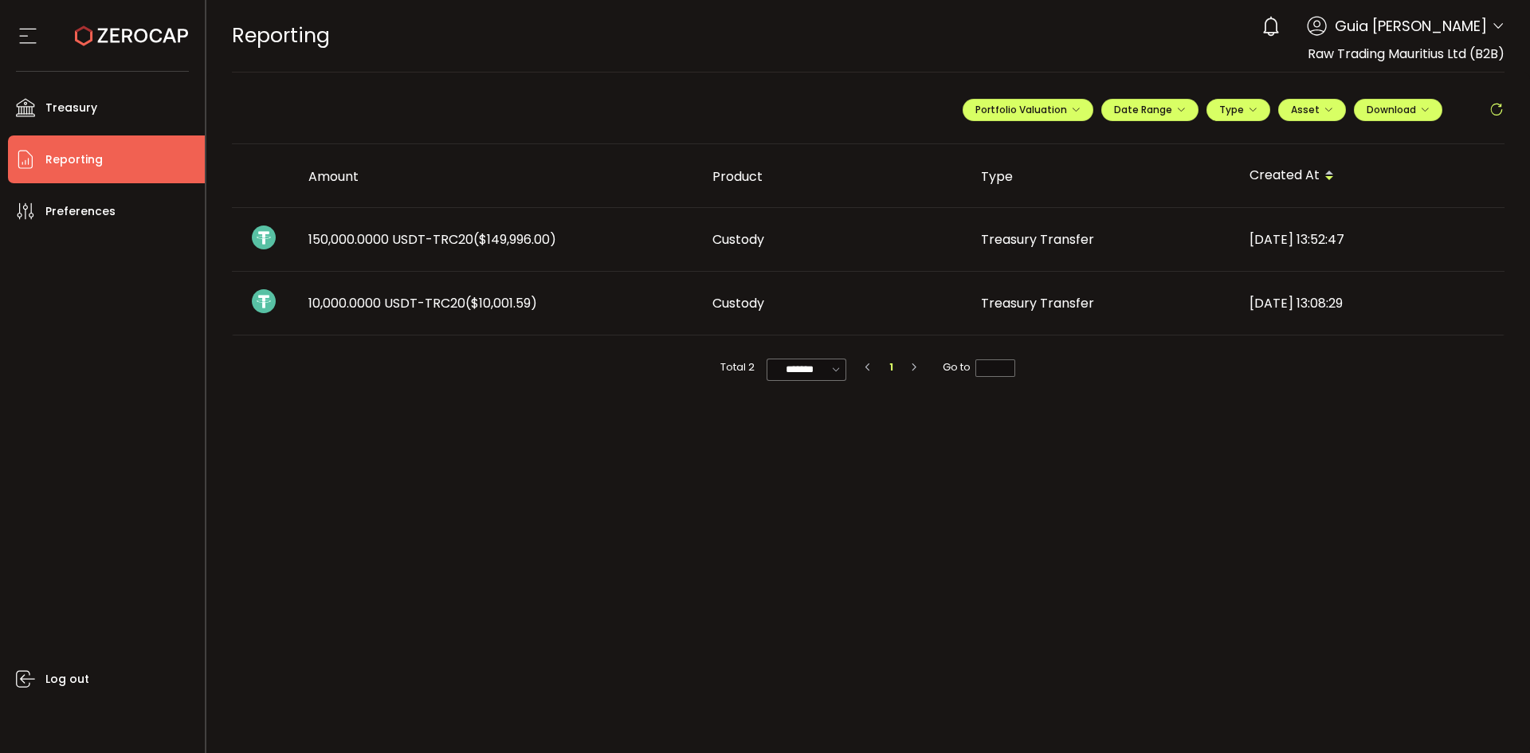
drag, startPoint x: 1468, startPoint y: 33, endPoint x: 1493, endPoint y: 23, distance: 27.5
click at [1485, 23] on span "Guia Camille Valderama" at bounding box center [1411, 26] width 152 height 22
click at [1506, 32] on header "PDF is being processed and will download to your computer REPORTING Buy Power $…" at bounding box center [868, 36] width 1324 height 73
click at [1501, 24] on icon at bounding box center [1498, 26] width 13 height 13
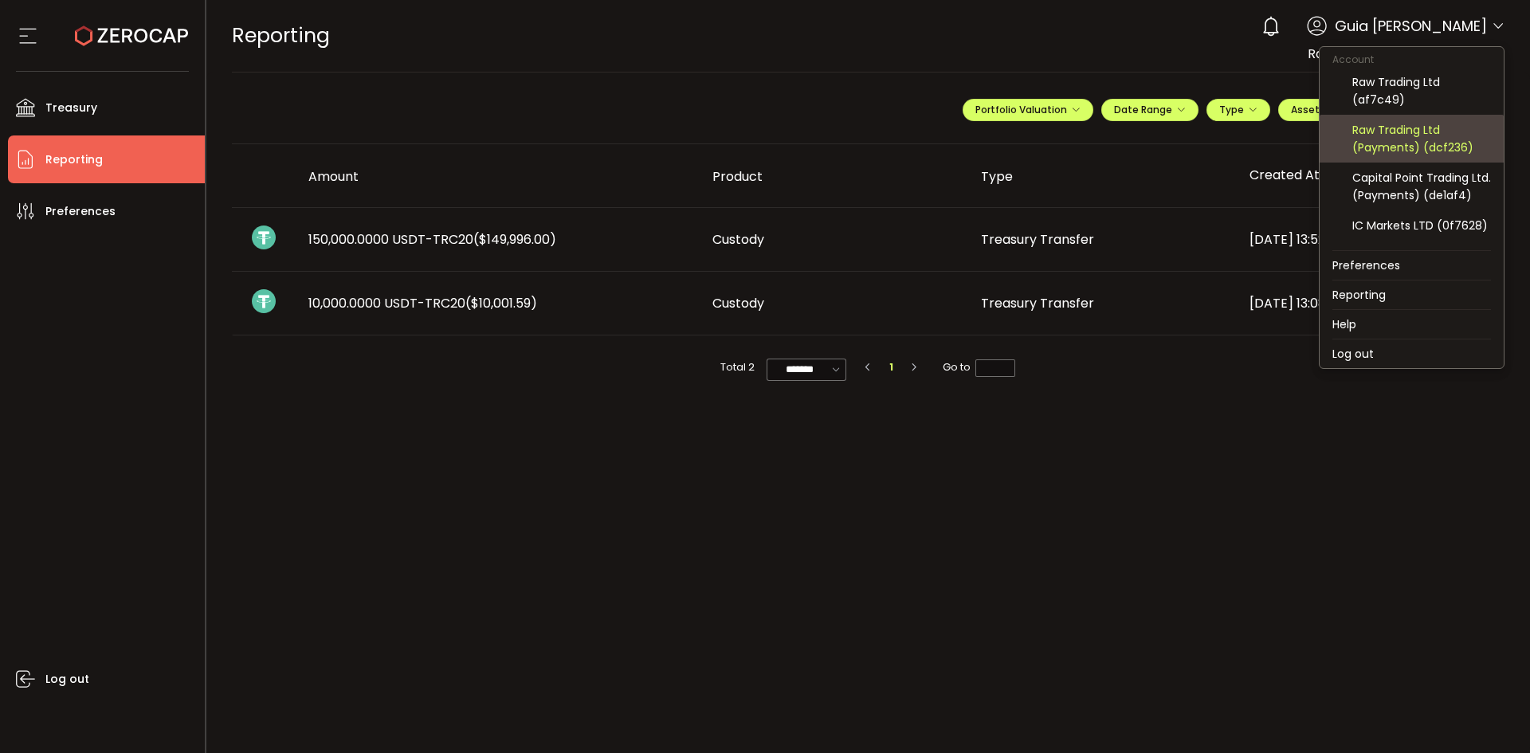
scroll to position [171, 0]
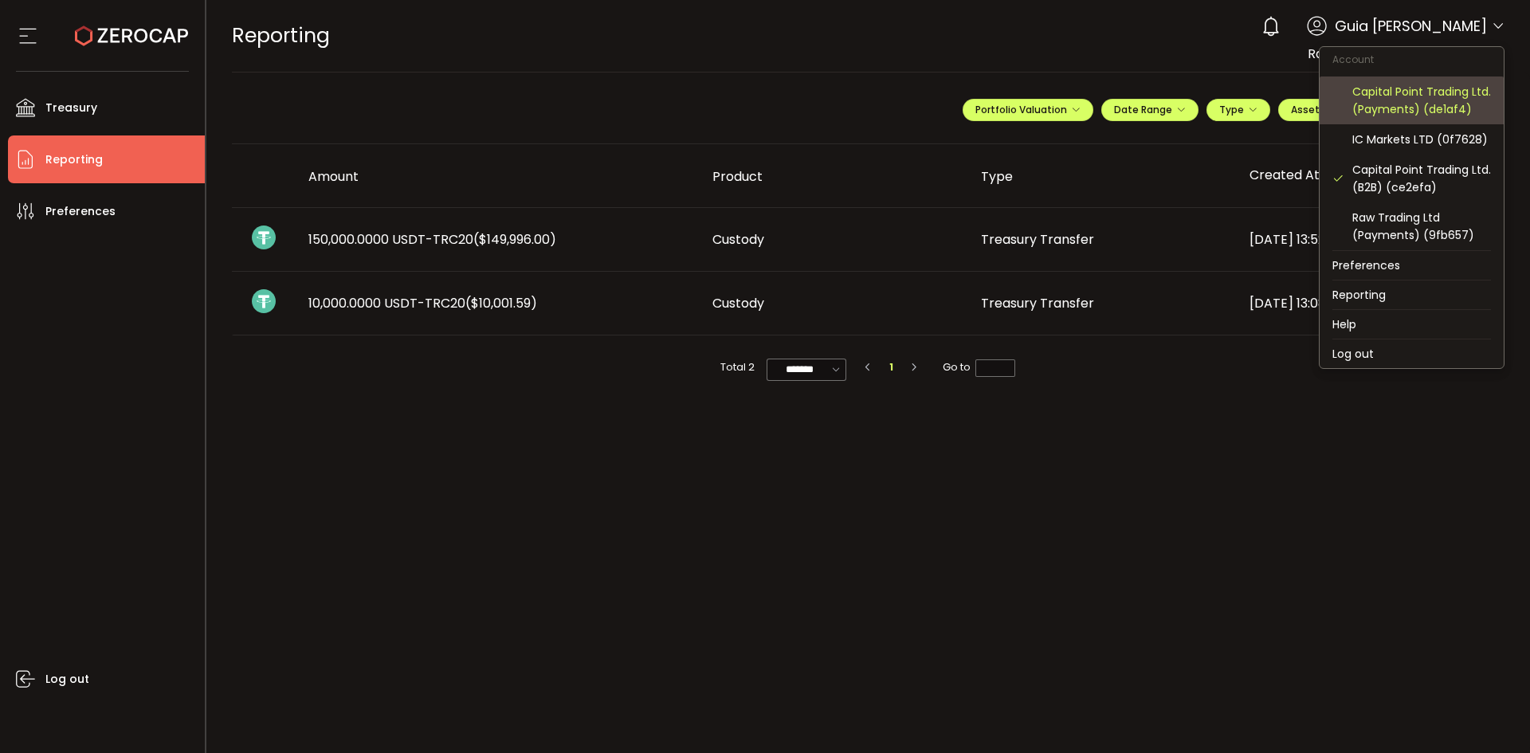
click at [1449, 89] on div "Capital Point Trading Ltd. (Payments) (de1af4)" at bounding box center [1421, 100] width 139 height 35
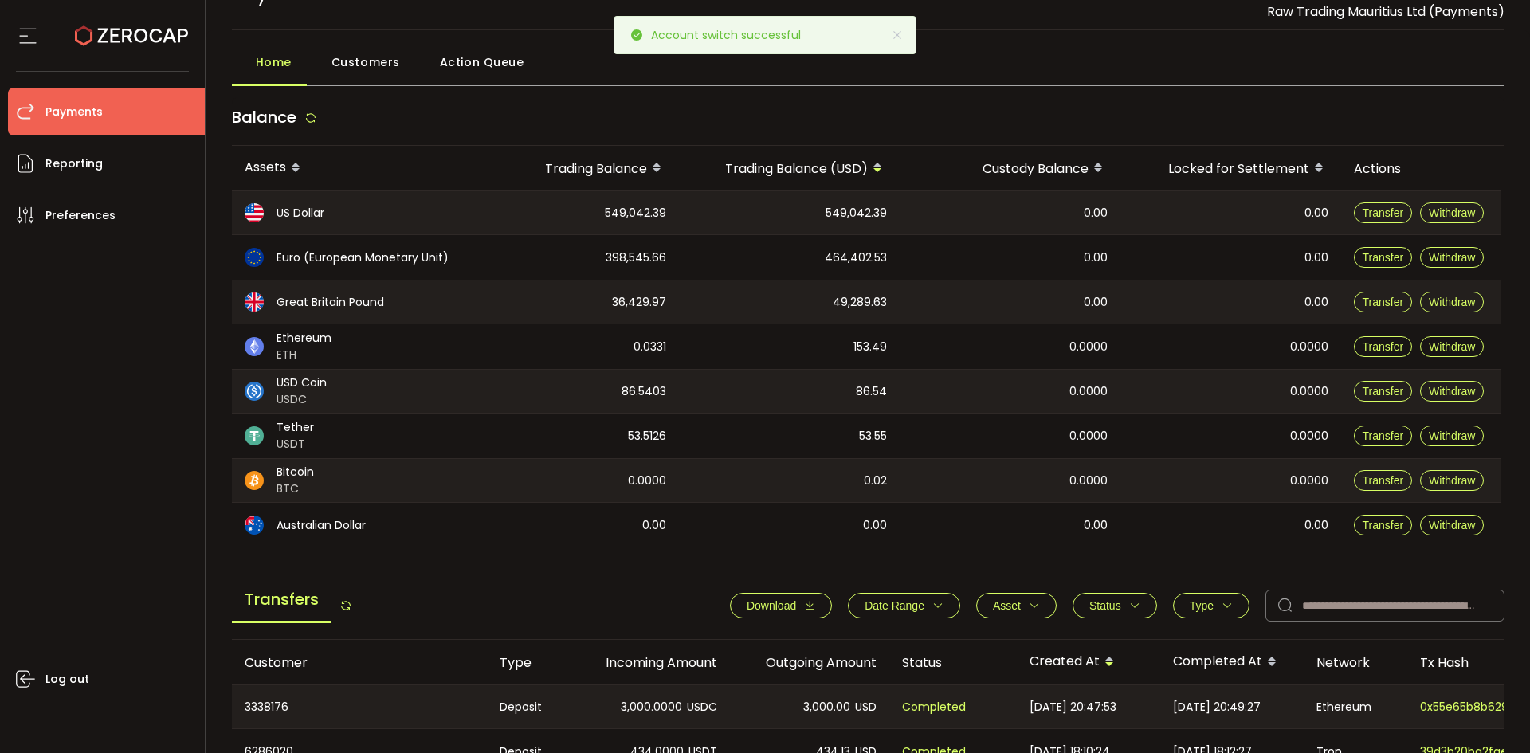
scroll to position [80, 0]
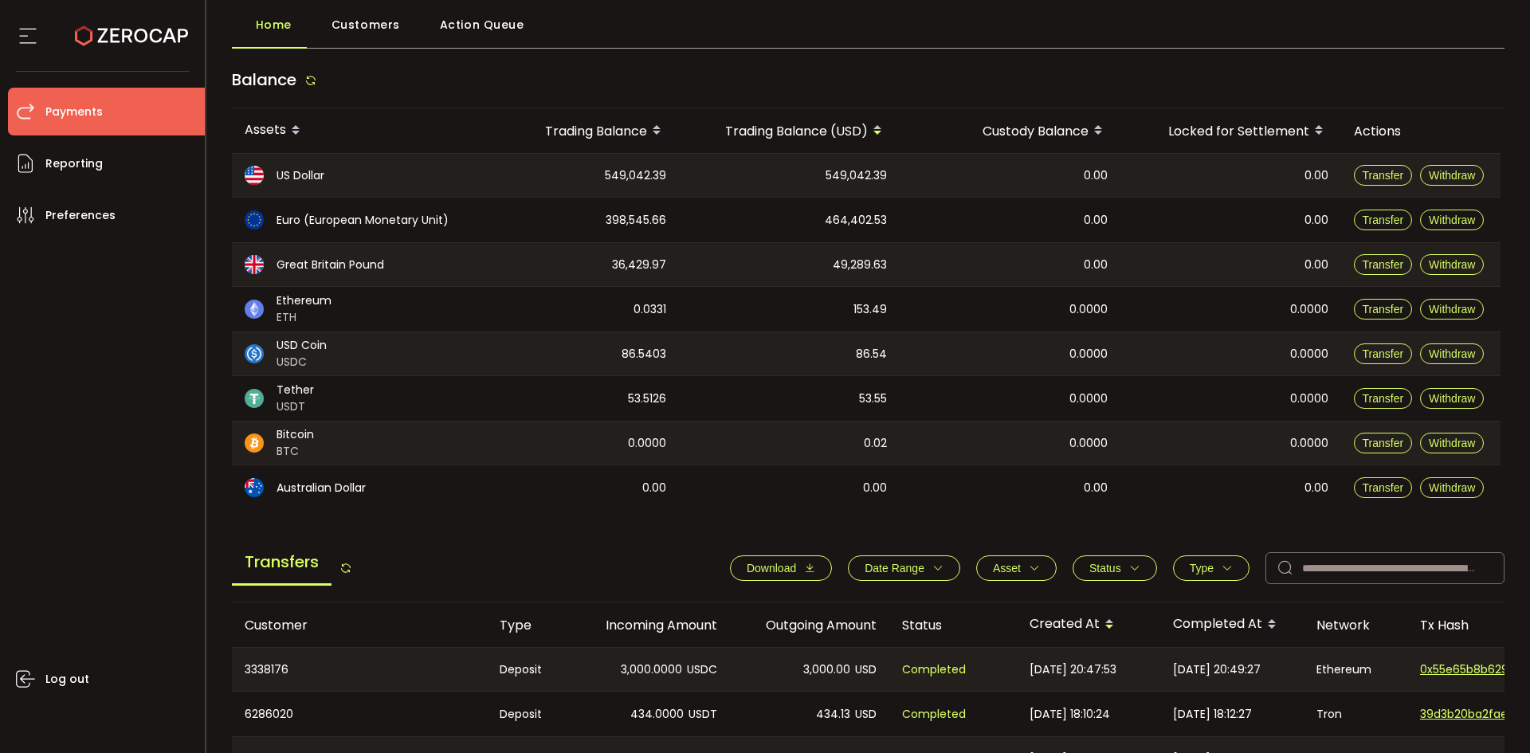
click at [804, 568] on icon "button" at bounding box center [809, 568] width 11 height 11
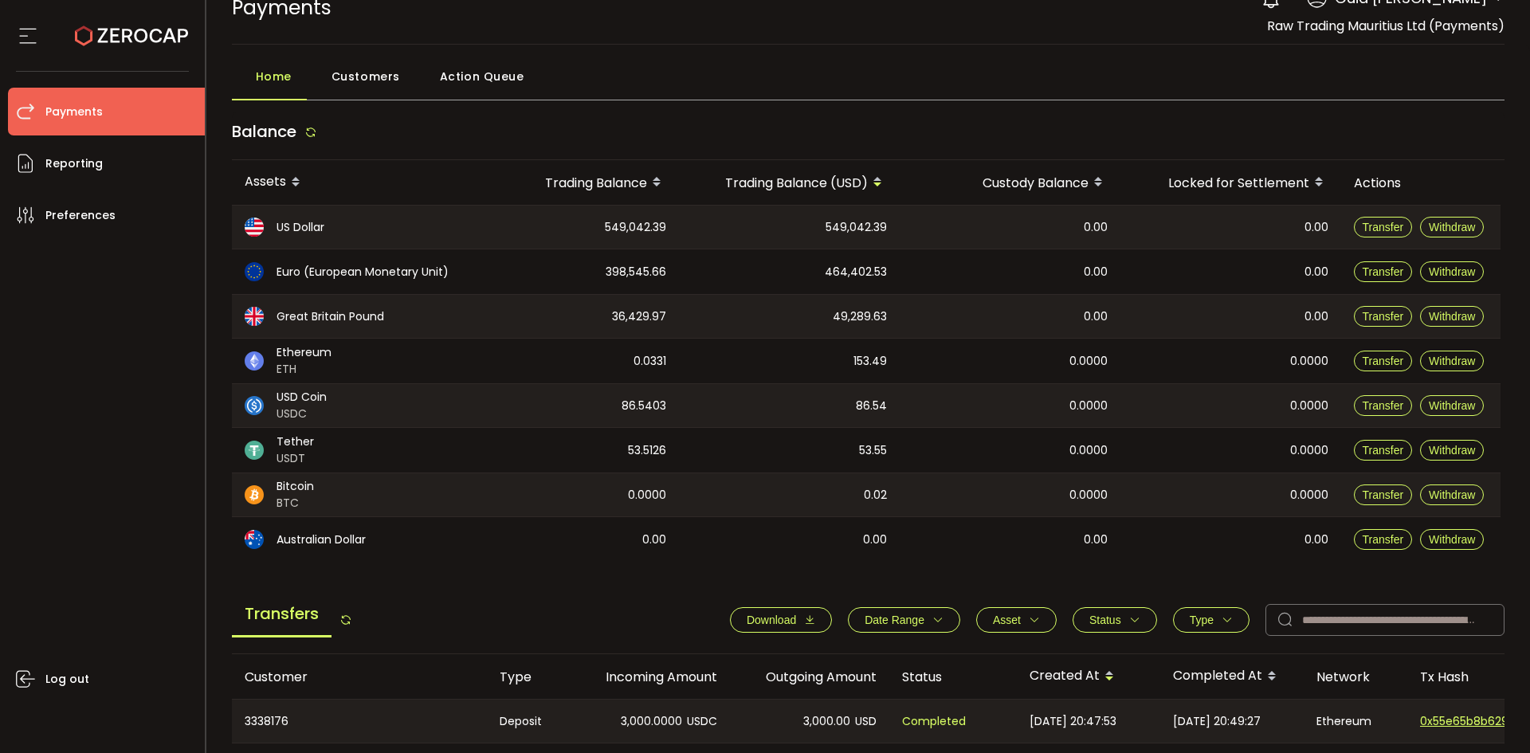
scroll to position [0, 0]
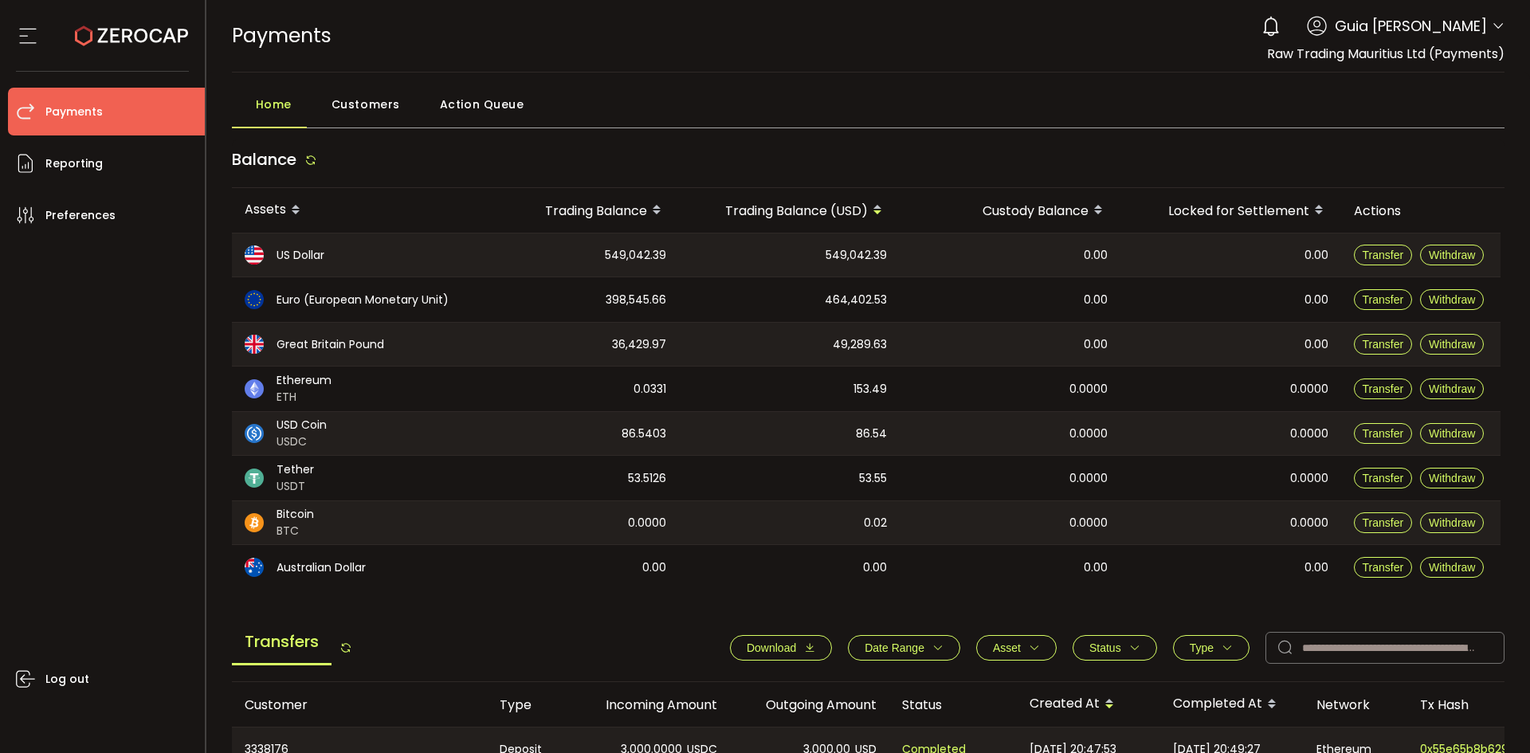
click at [1492, 31] on icon at bounding box center [1498, 26] width 13 height 13
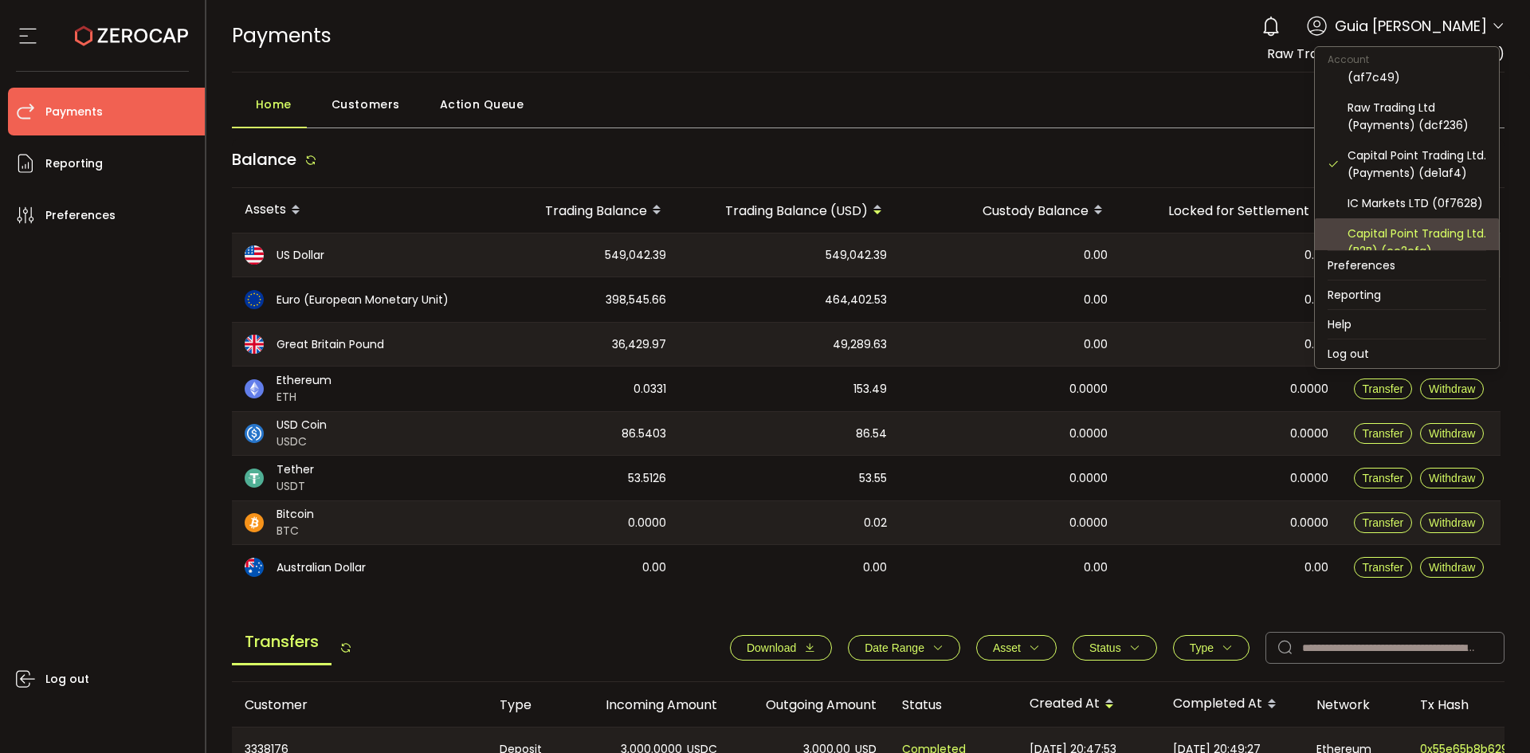
scroll to position [171, 0]
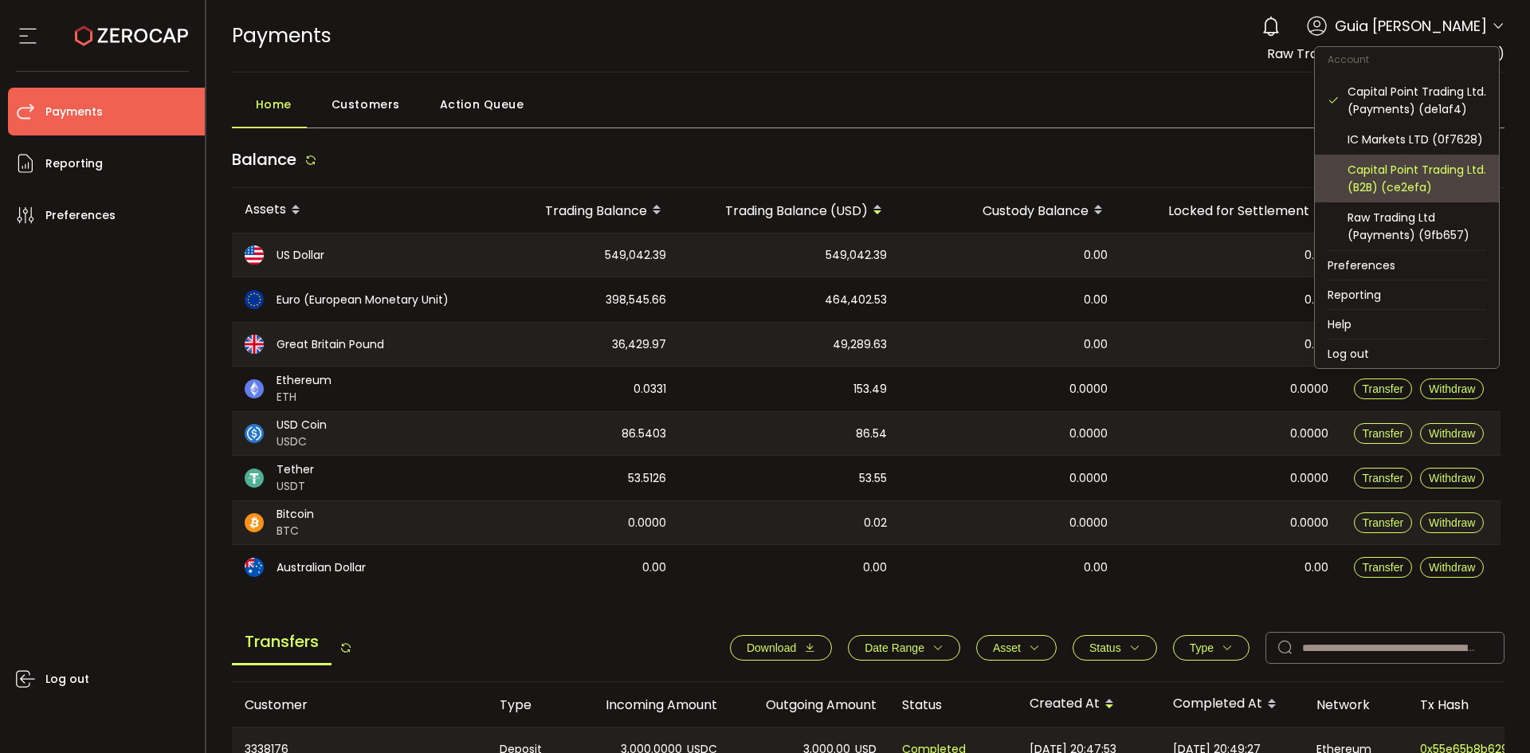
click at [1442, 178] on div "Capital Point Trading Ltd. (B2B) (ce2efa)" at bounding box center [1417, 178] width 139 height 35
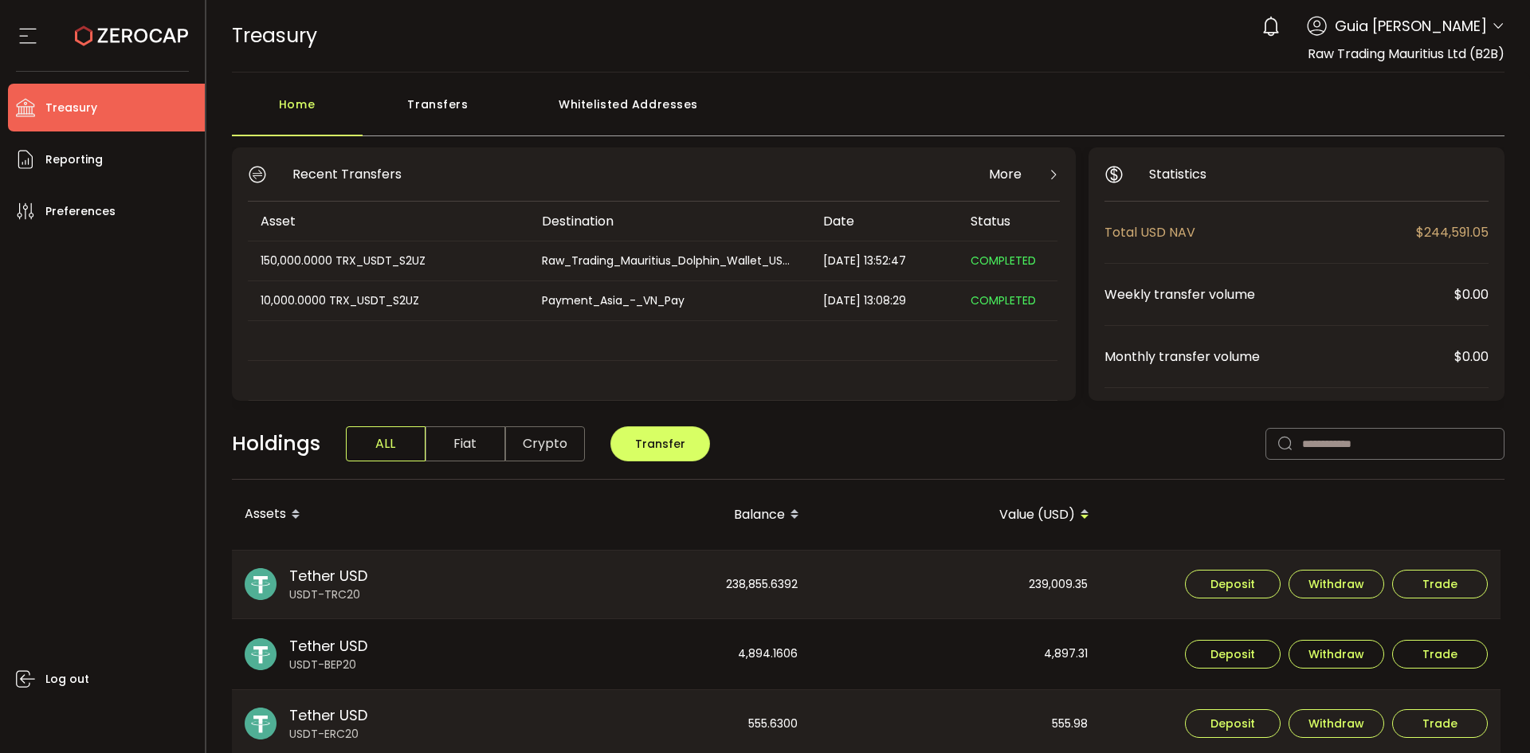
click at [995, 259] on span "COMPLETED" at bounding box center [1003, 261] width 65 height 16
click at [67, 161] on span "Reporting" at bounding box center [73, 159] width 57 height 23
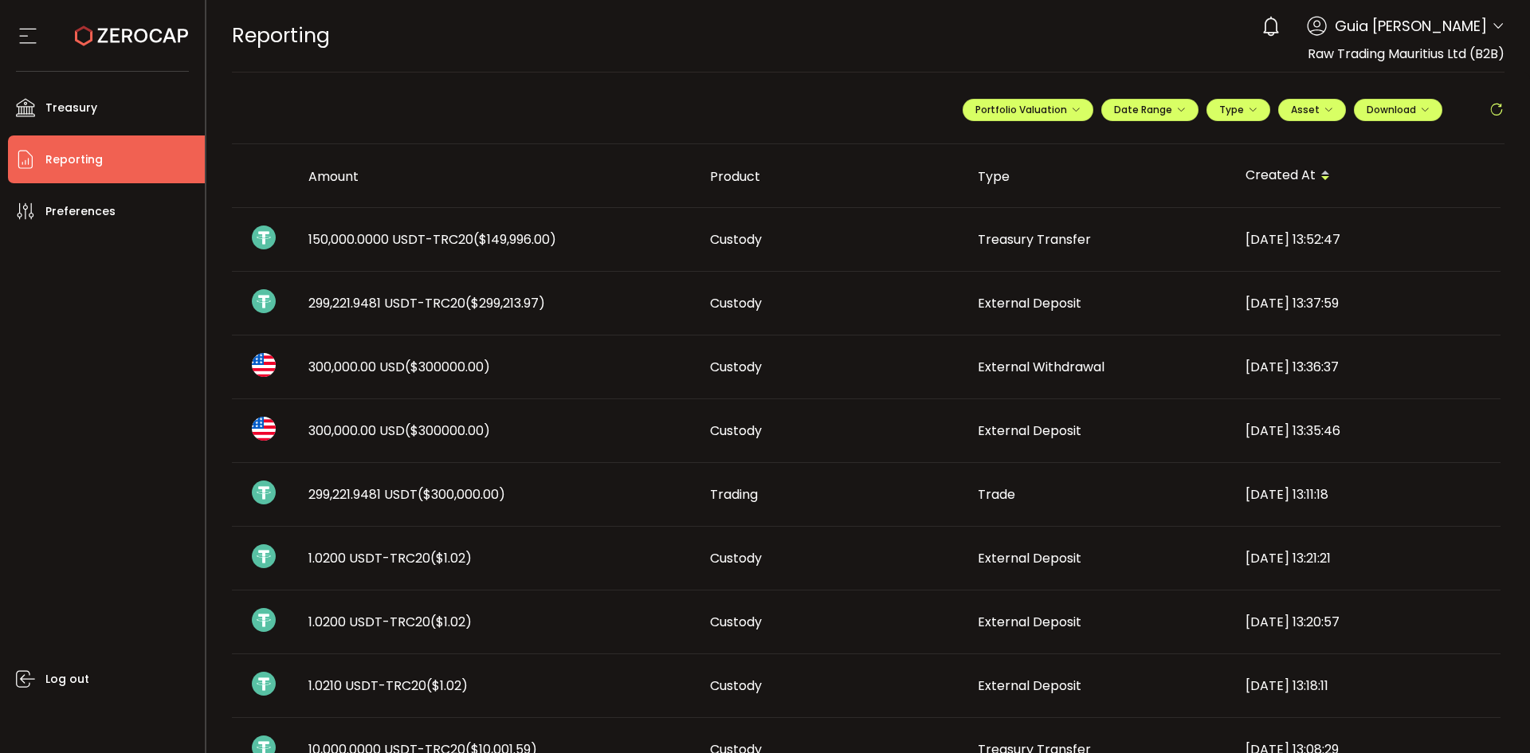
click at [398, 240] on span "150,000.0000 USDT-TRC20 ($149,996.00)" at bounding box center [432, 239] width 248 height 18
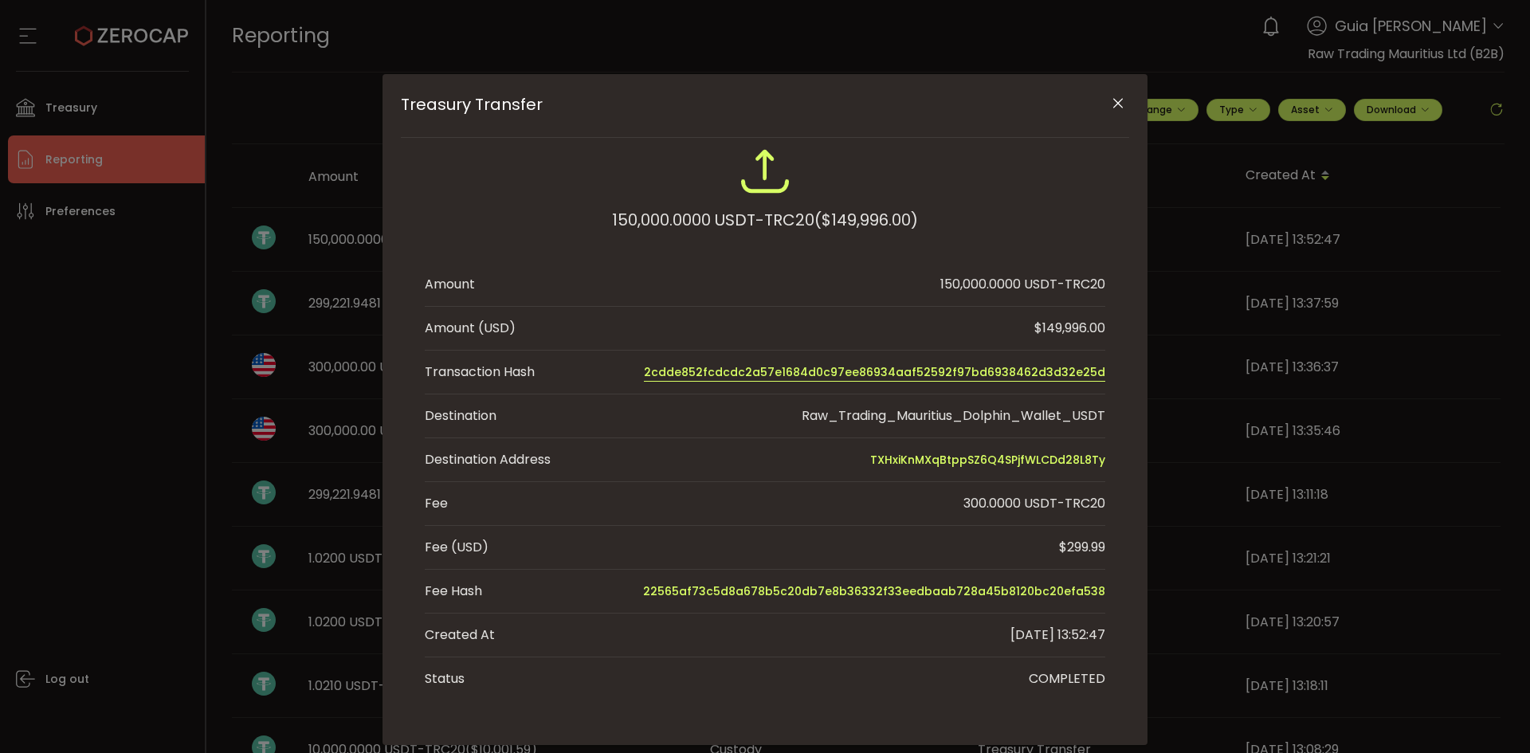
scroll to position [71, 0]
